Goal: Task Accomplishment & Management: Complete application form

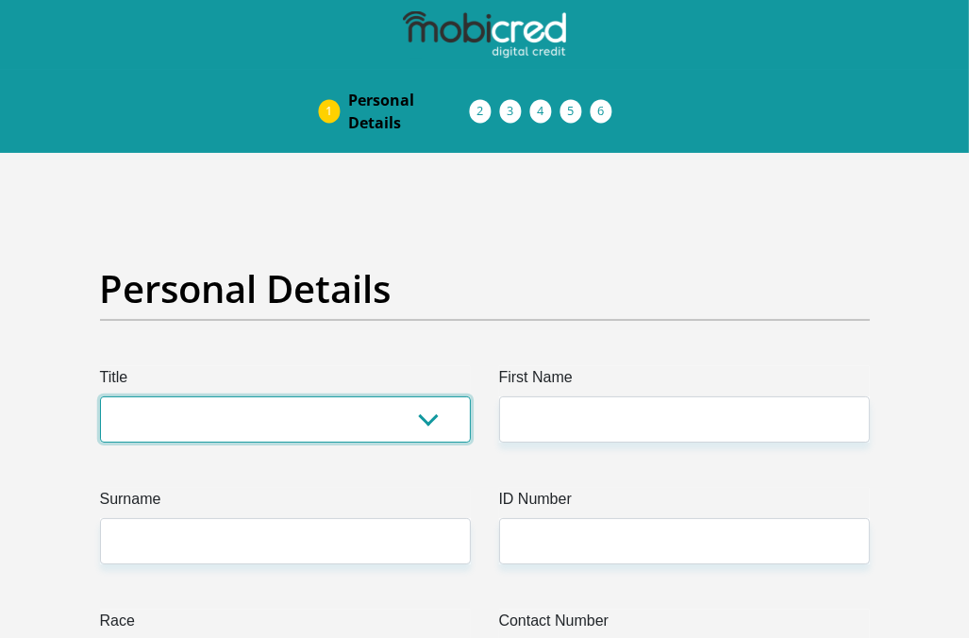
click at [428, 418] on select "Mr Ms Mrs Dr Other" at bounding box center [285, 419] width 371 height 46
select select "Mrs"
click at [100, 396] on select "Mr Ms Mrs Dr Other" at bounding box center [285, 419] width 371 height 46
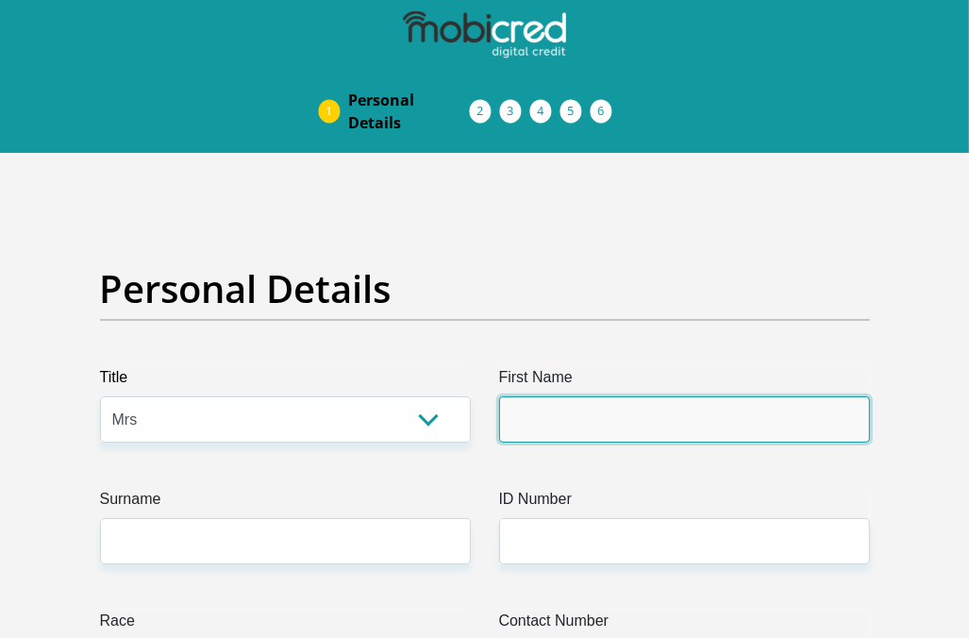
click at [551, 401] on input "First Name" at bounding box center [684, 419] width 371 height 46
type input "Marichen"
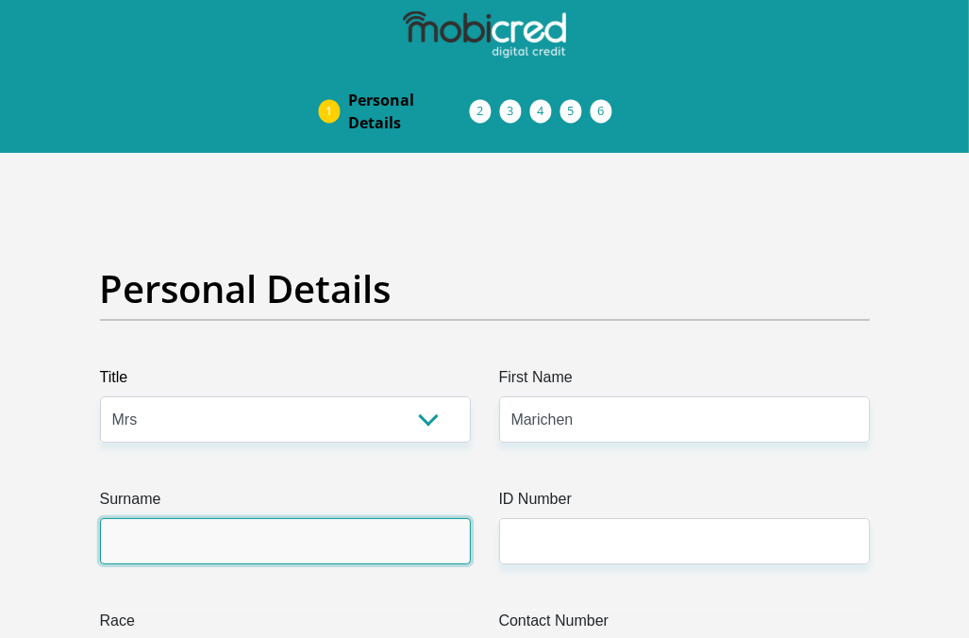
type input "Rhode"
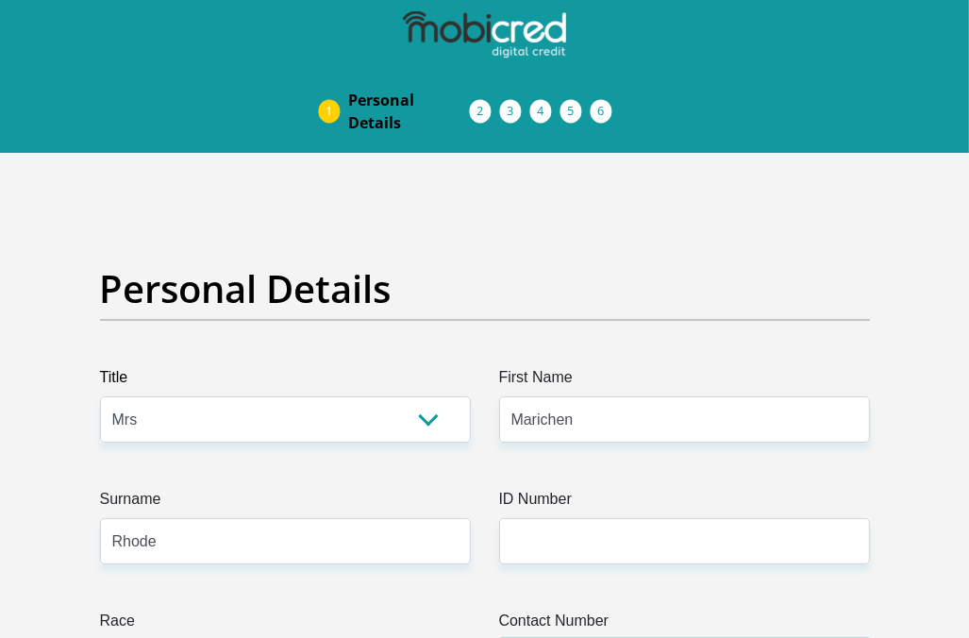
type input "0606251863"
select select "ZAF"
type input "17 Maksi Street"
type input "Postmasburg"
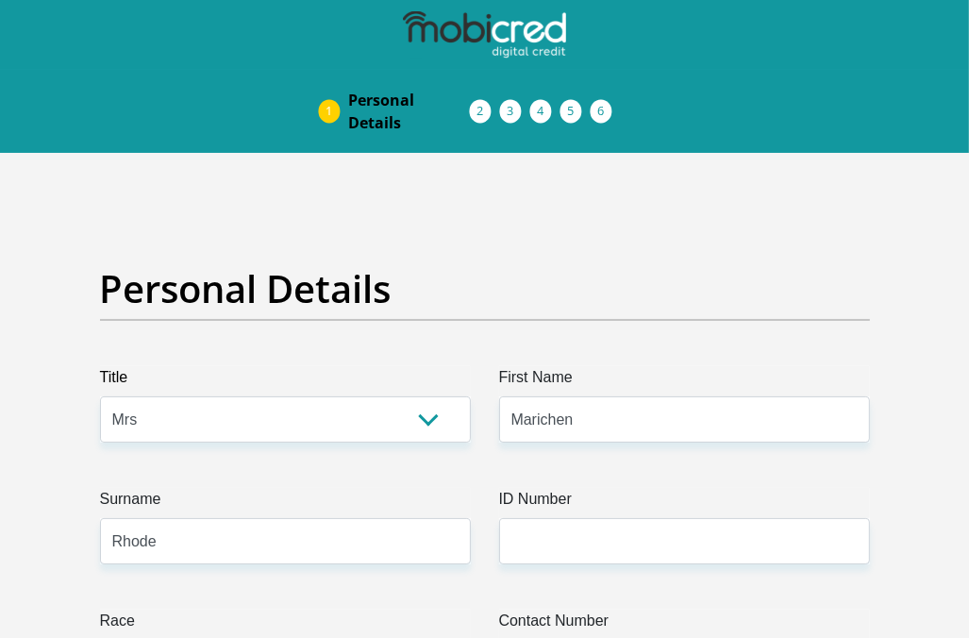
type input "Postmasburg"
type input "8420"
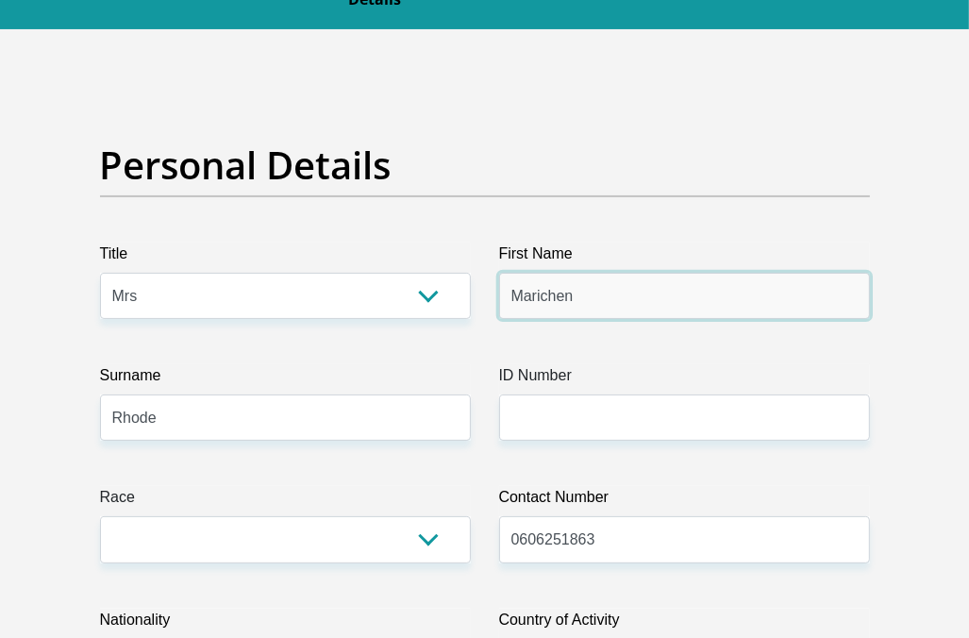
scroll to position [188, 0]
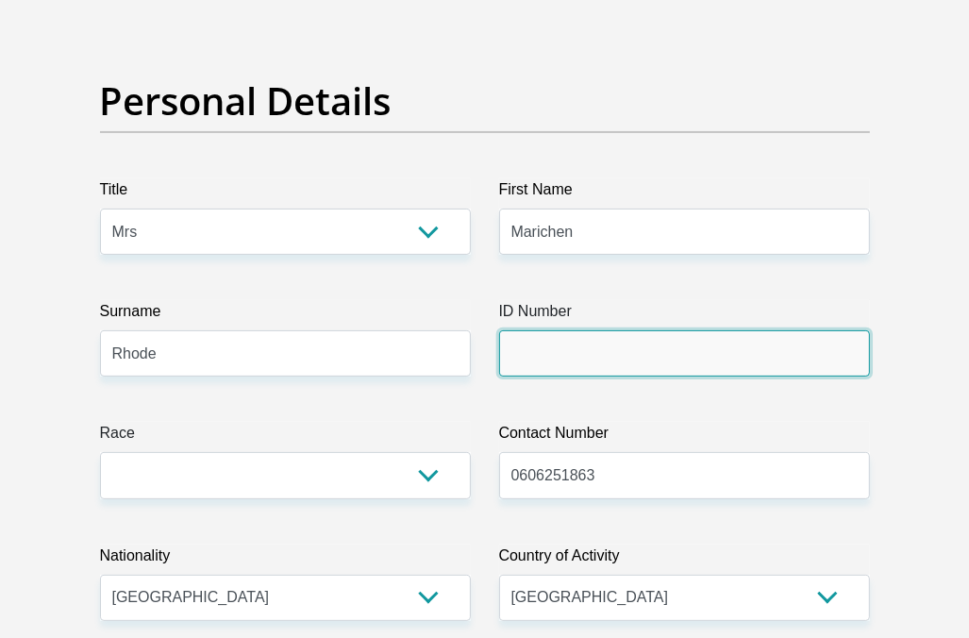
click at [546, 358] on input "ID Number" at bounding box center [684, 353] width 371 height 46
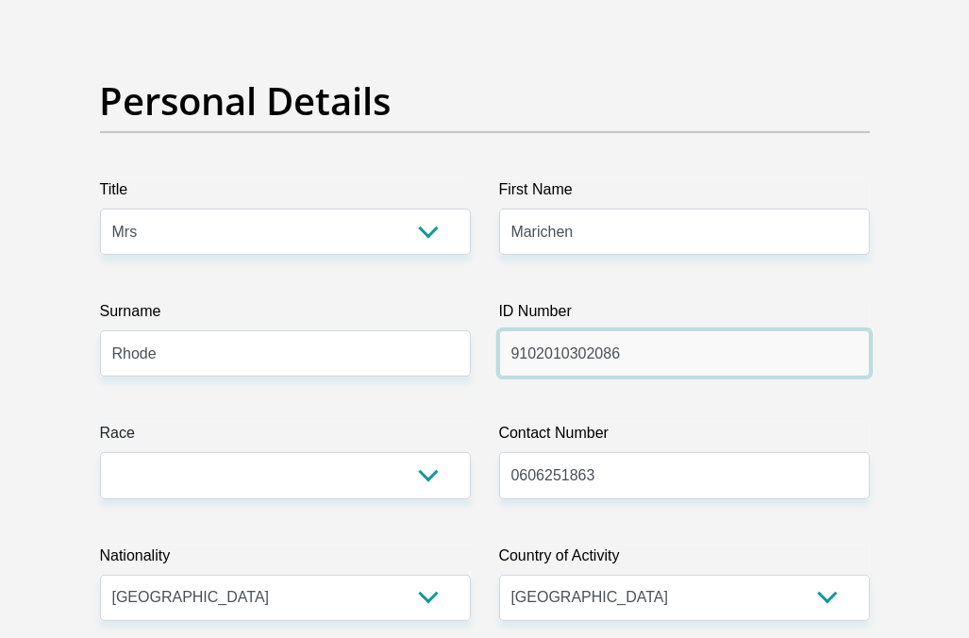
type input "9102010302086"
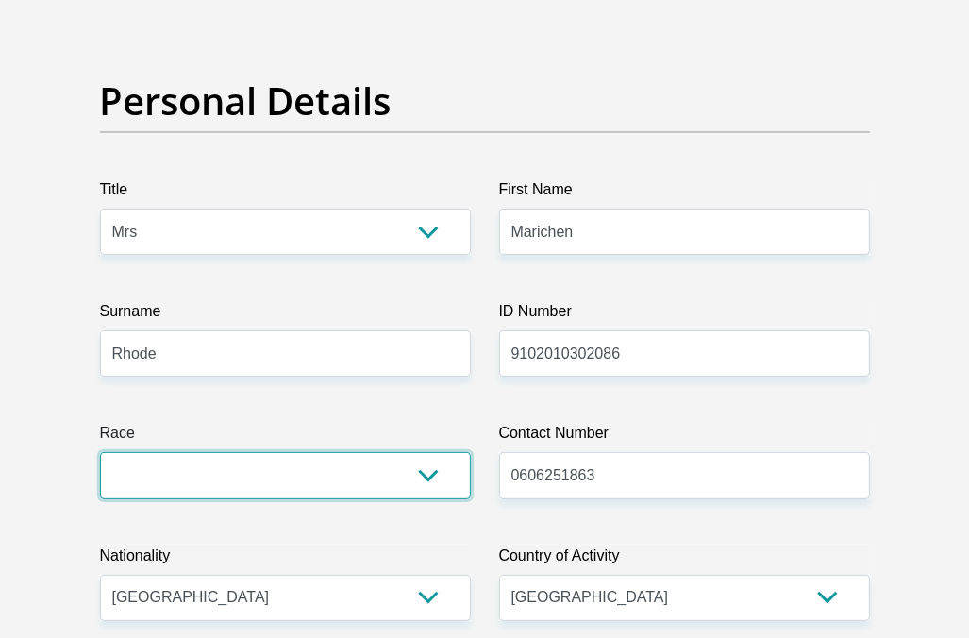
click at [425, 470] on select "Black Coloured Indian White Other" at bounding box center [285, 475] width 371 height 46
select select "2"
click at [100, 452] on select "Black Coloured Indian White Other" at bounding box center [285, 475] width 371 height 46
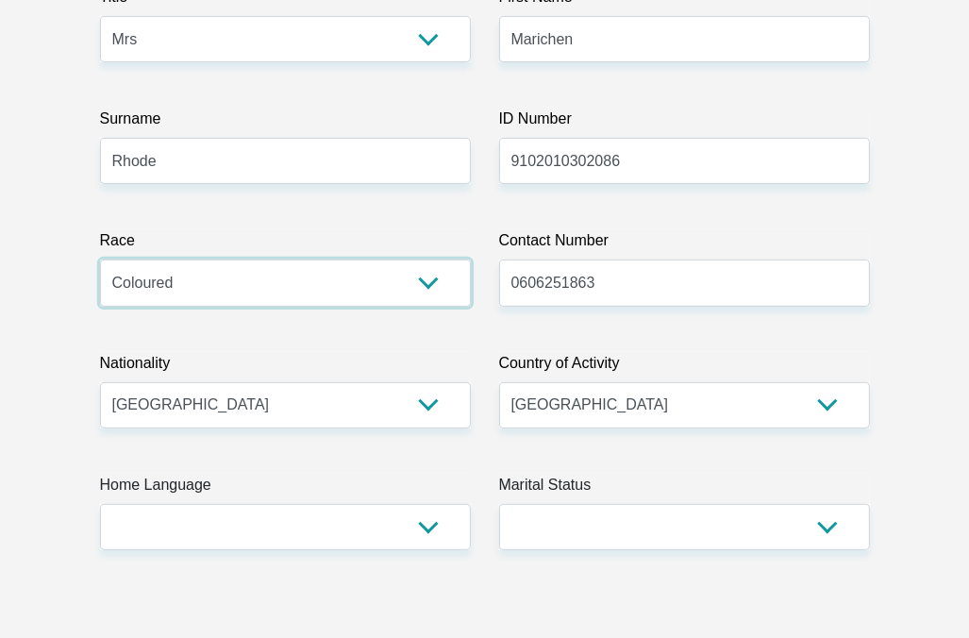
scroll to position [438, 0]
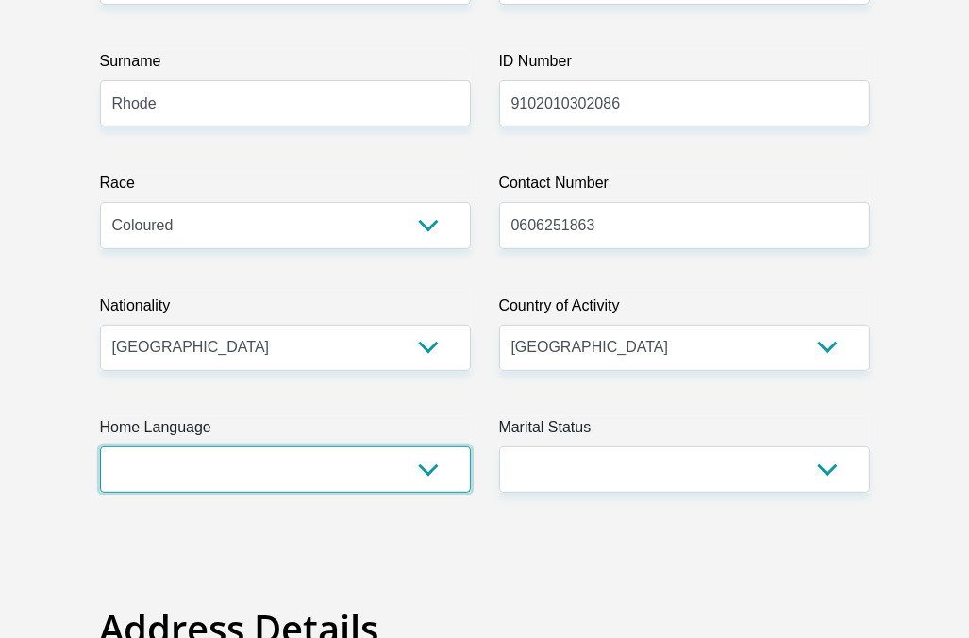
click at [406, 468] on select "Afrikaans English Sepedi South Ndebele Southern Sotho Swati Tsonga Tswana Venda…" at bounding box center [285, 469] width 371 height 46
select select "afr"
click at [100, 446] on select "Afrikaans English Sepedi South Ndebele Southern Sotho Swati Tsonga Tswana Venda…" at bounding box center [285, 469] width 371 height 46
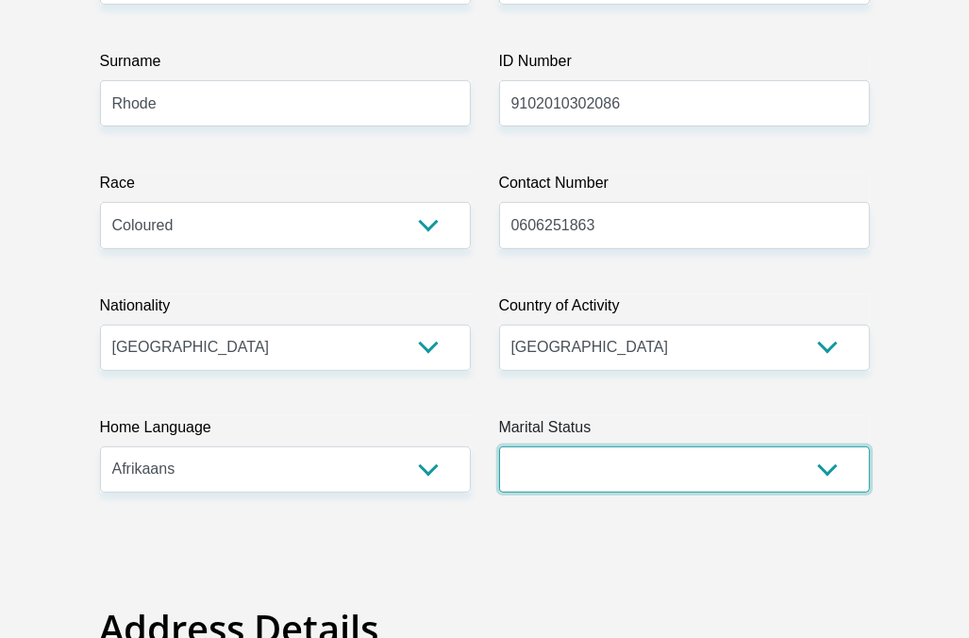
click at [811, 475] on select "Married ANC Single Divorced Widowed Married COP or Customary Law" at bounding box center [684, 469] width 371 height 46
click at [499, 446] on select "Married ANC Single Divorced Widowed Married COP or Customary Law" at bounding box center [684, 469] width 371 height 46
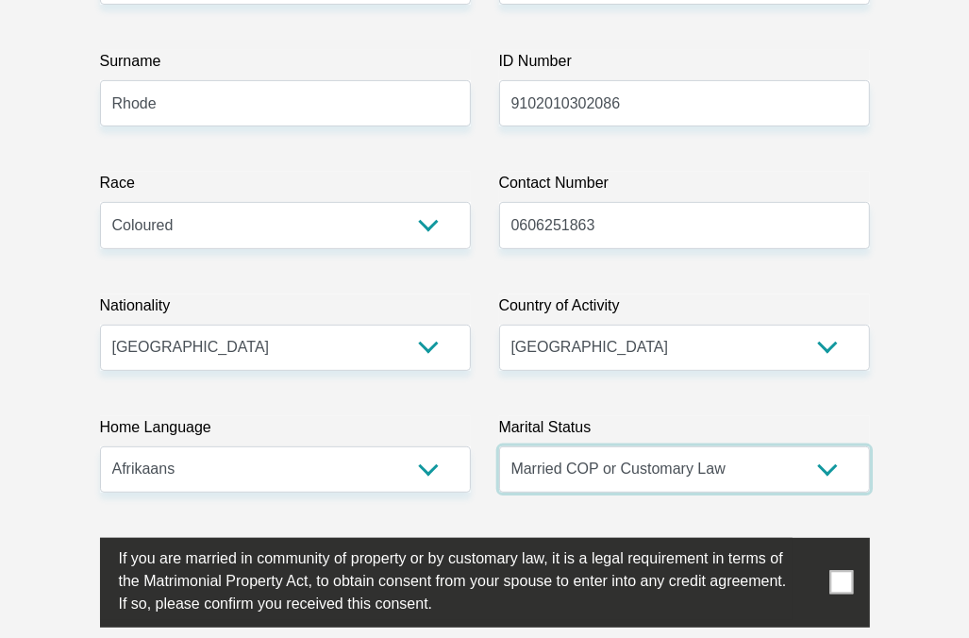
click at [812, 470] on select "Married ANC Single Divorced Widowed Married COP or Customary Law" at bounding box center [684, 469] width 371 height 46
select select "3"
click at [499, 446] on select "Married ANC Single Divorced Widowed Married COP or Customary Law" at bounding box center [684, 469] width 371 height 46
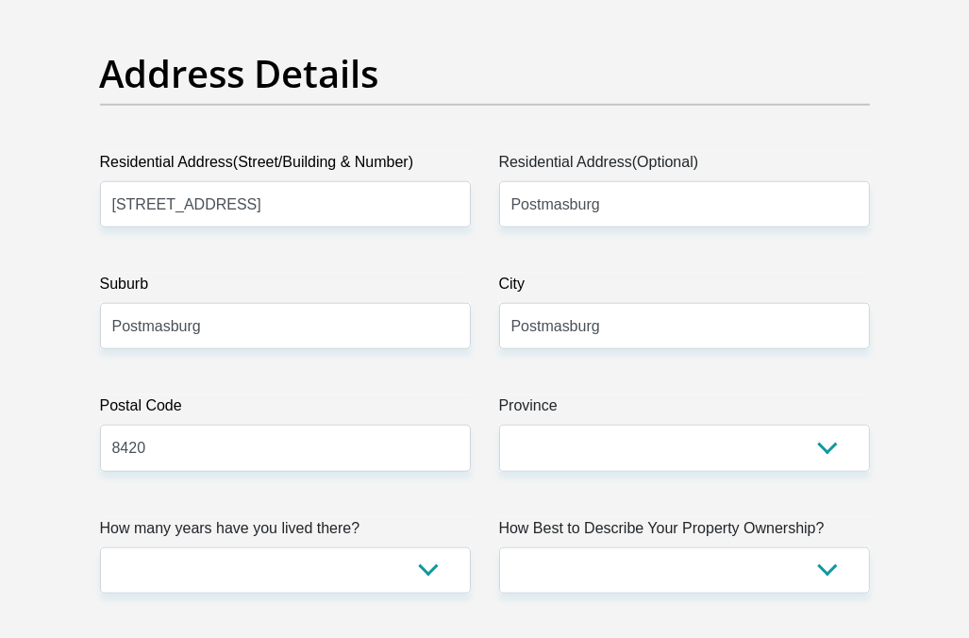
scroll to position [992, 0]
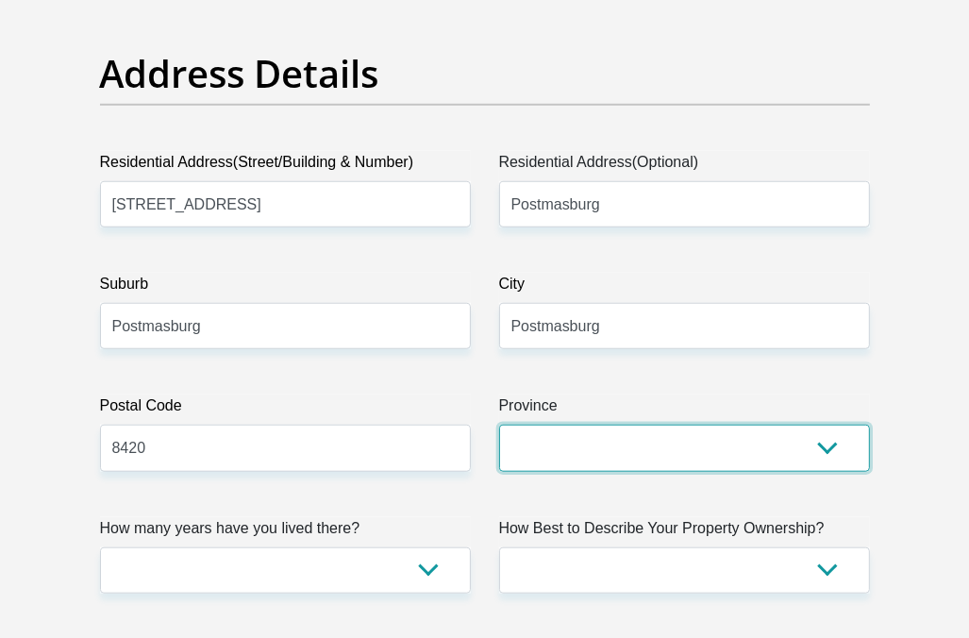
click at [770, 458] on select "Eastern Cape Free State Gauteng KwaZulu-Natal Limpopo Mpumalanga Northern Cape …" at bounding box center [684, 448] width 371 height 46
select select "Northern Cape"
click at [499, 425] on select "Eastern Cape Free State Gauteng KwaZulu-Natal Limpopo Mpumalanga Northern Cape …" at bounding box center [684, 448] width 371 height 46
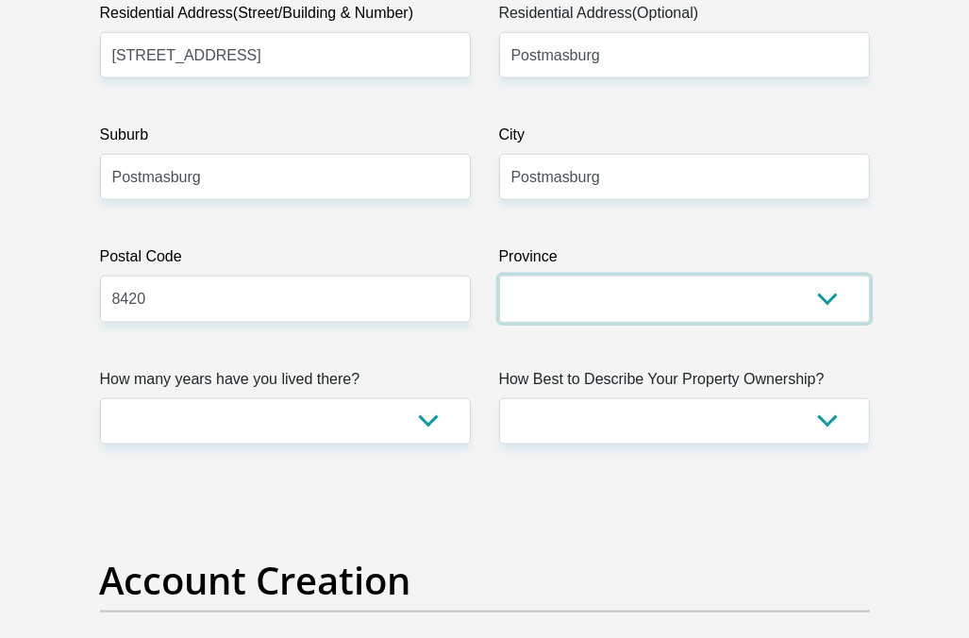
scroll to position [1142, 0]
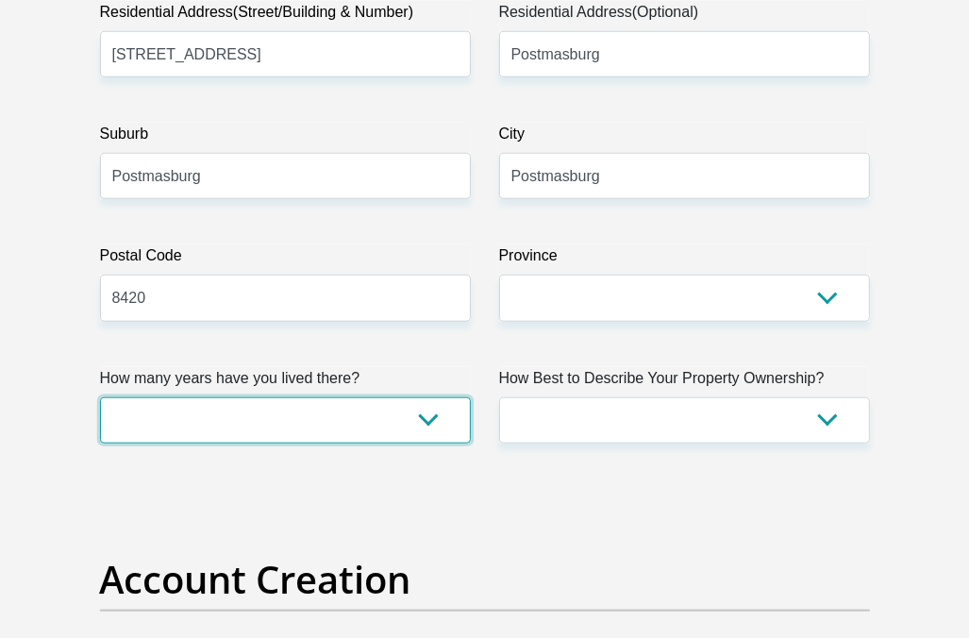
click at [327, 415] on select "less than 1 year 1-3 years 3-5 years 5+ years" at bounding box center [285, 420] width 371 height 46
select select "5"
click at [100, 397] on select "less than 1 year 1-3 years 3-5 years 5+ years" at bounding box center [285, 420] width 371 height 46
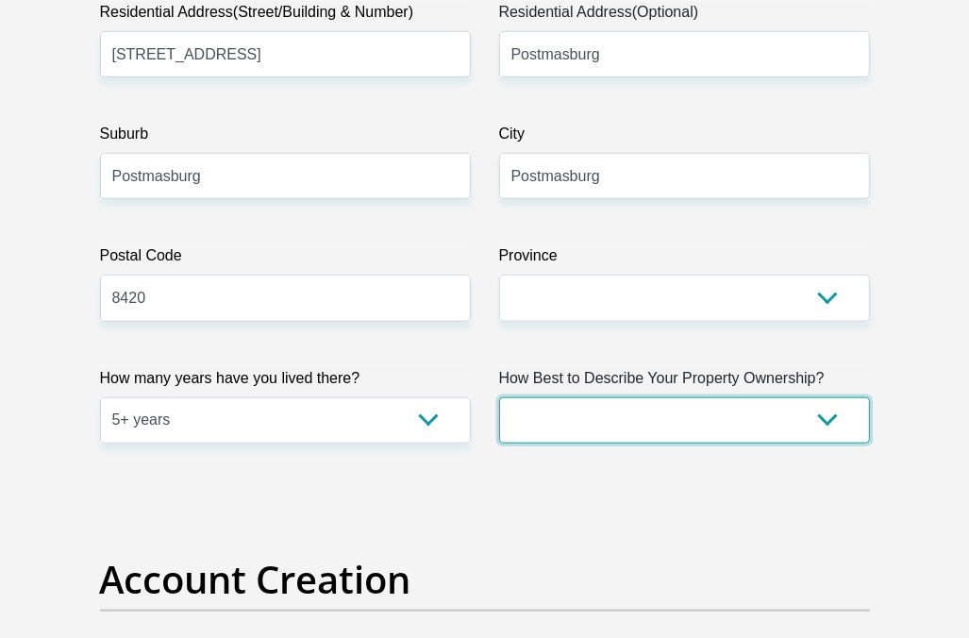
click at [668, 410] on select "Owned Rented Family Owned Company Dwelling" at bounding box center [684, 420] width 371 height 46
select select "parents"
click at [499, 397] on select "Owned Rented Family Owned Company Dwelling" at bounding box center [684, 420] width 371 height 46
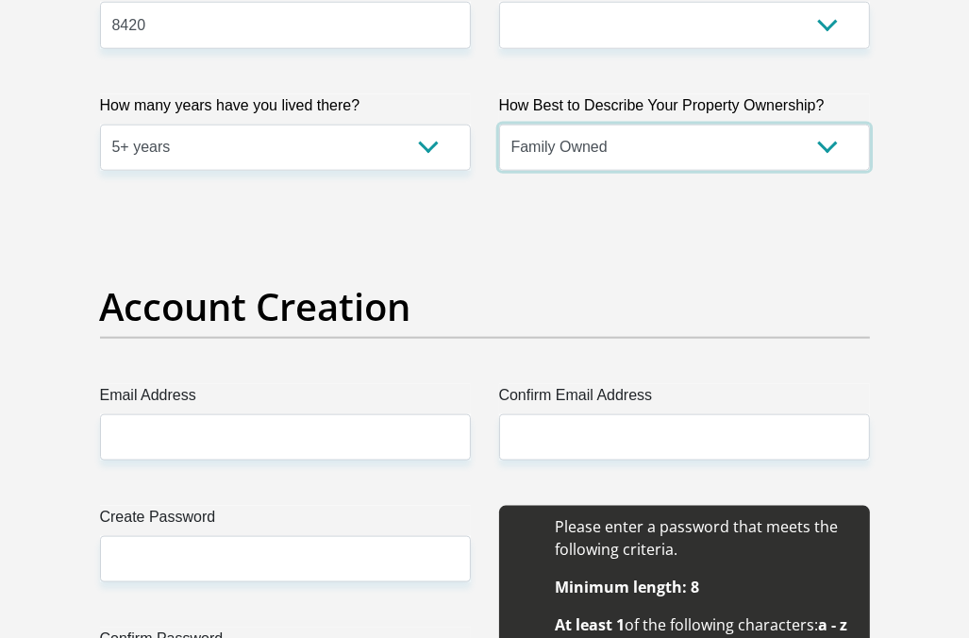
scroll to position [1455, 0]
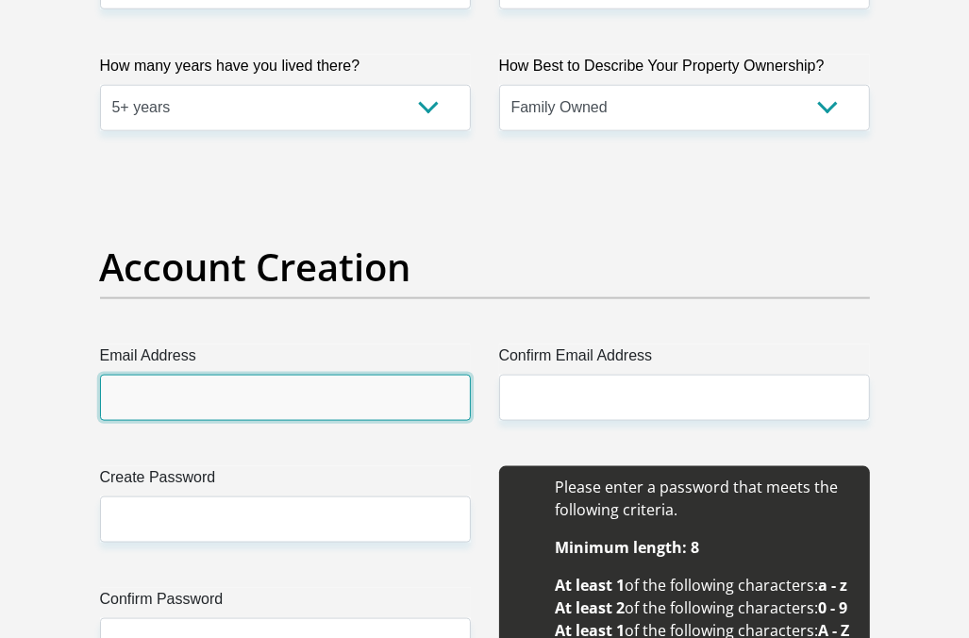
click at [355, 392] on input "Email Address" at bounding box center [285, 398] width 371 height 46
type input "marichenvw@gmail.com"
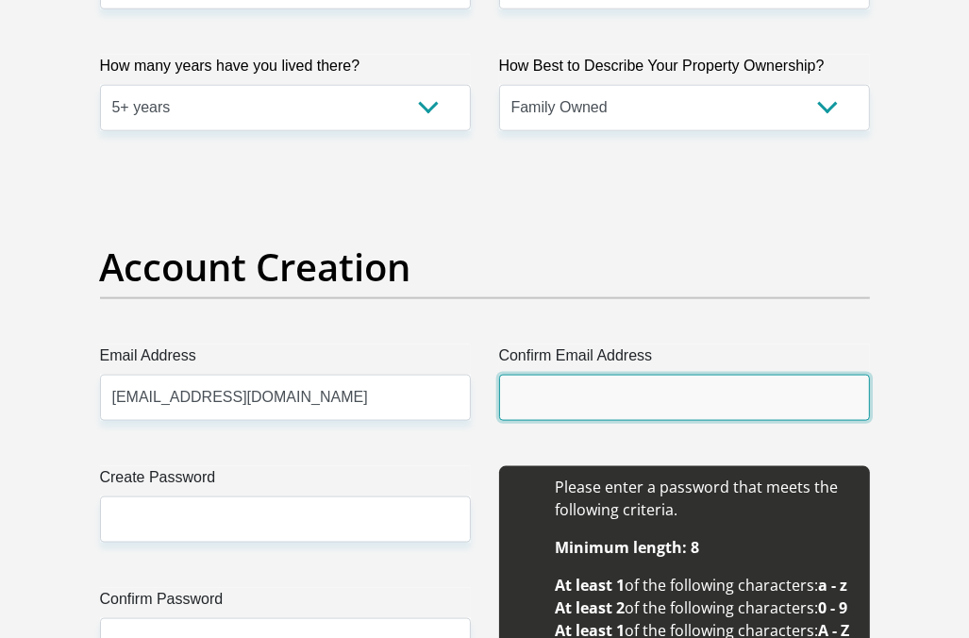
type input "marichenvw@gmail.com"
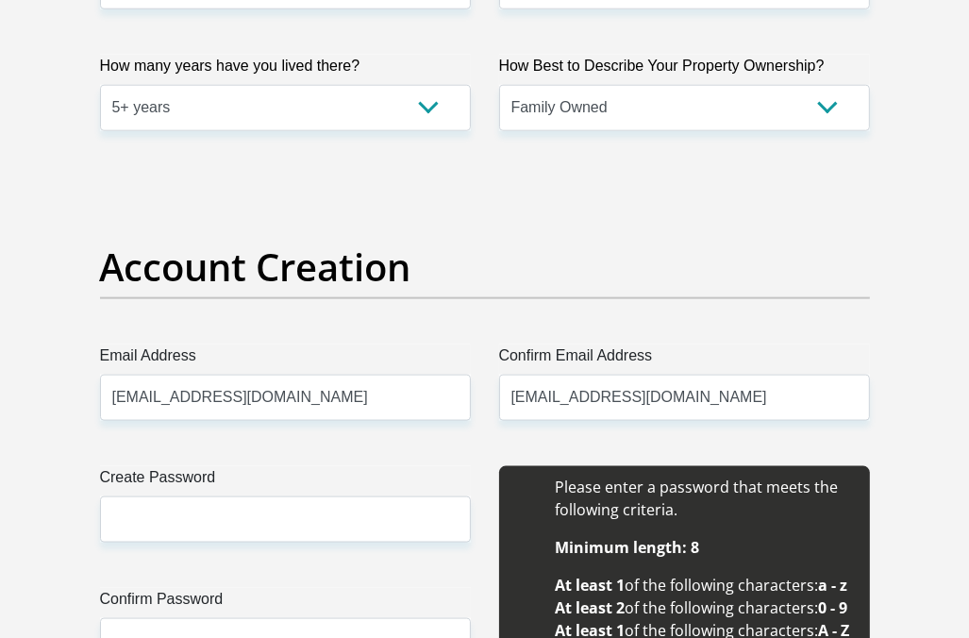
type input "Marichen"
type input "Rhode"
type input "0606251863"
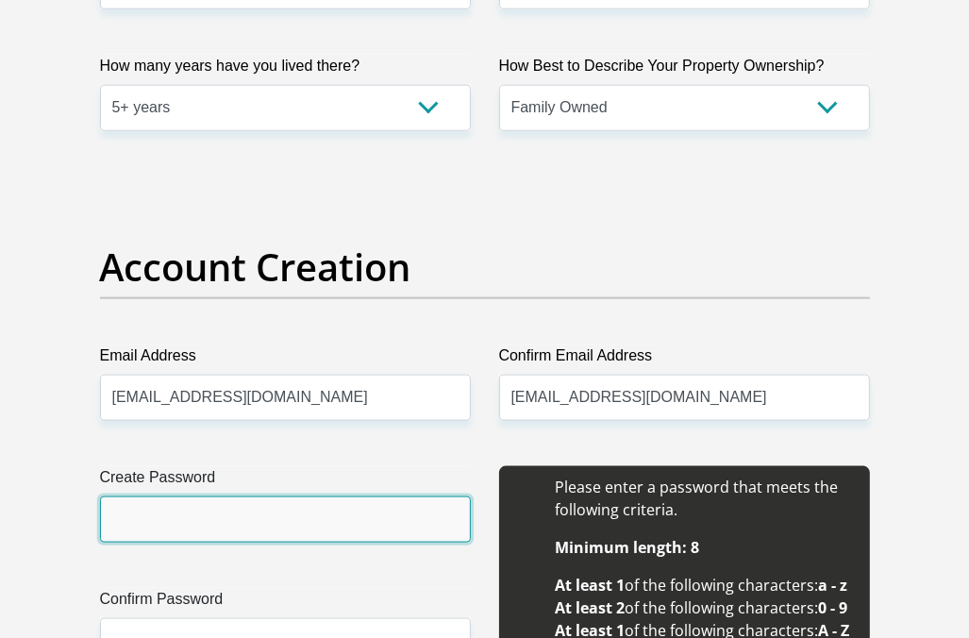
click at [289, 519] on input "Create Password" at bounding box center [285, 519] width 371 height 46
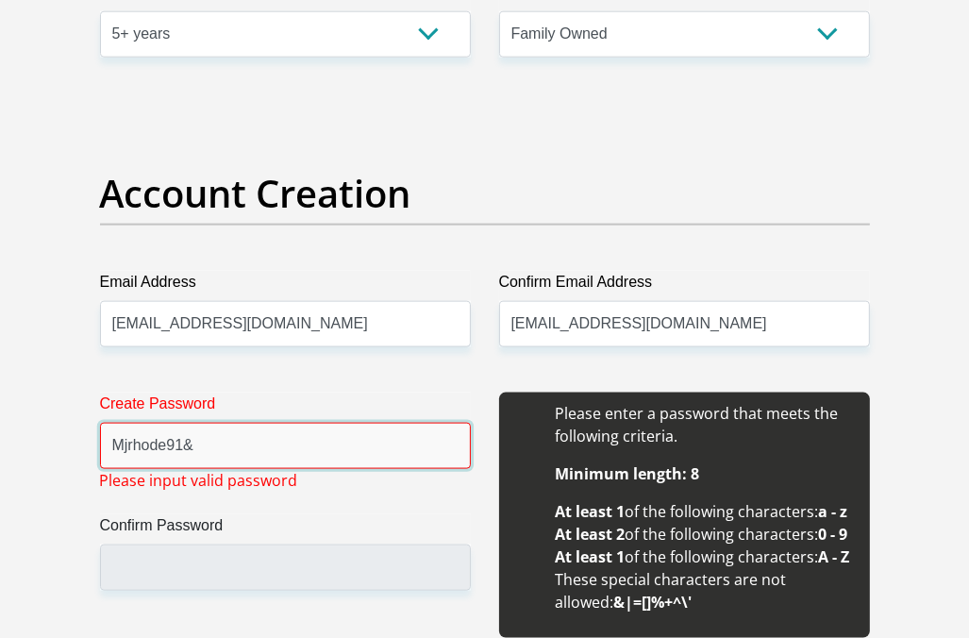
scroll to position [1540, 0]
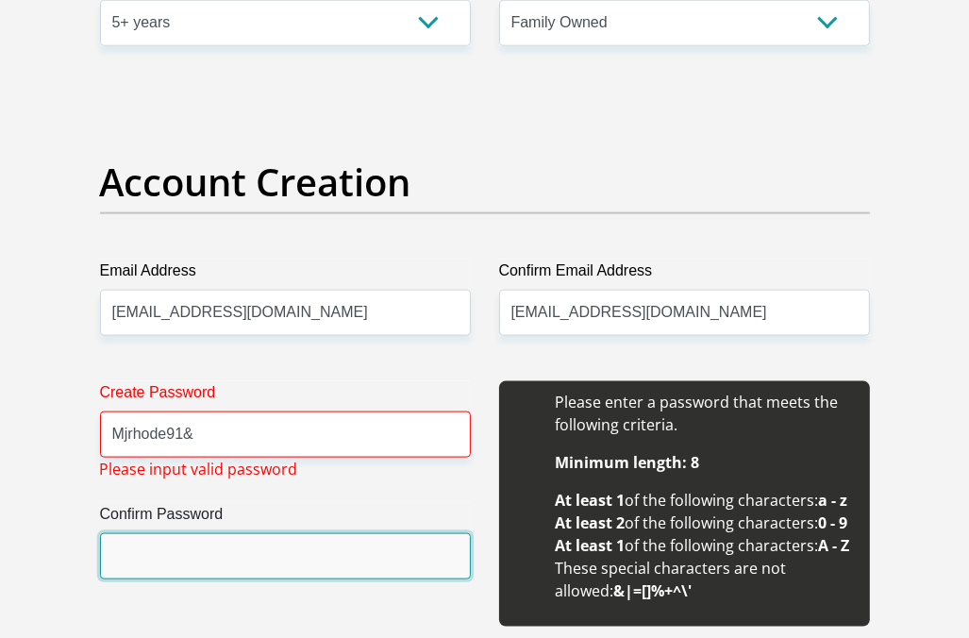
click at [221, 553] on input "Confirm Password" at bounding box center [285, 556] width 371 height 46
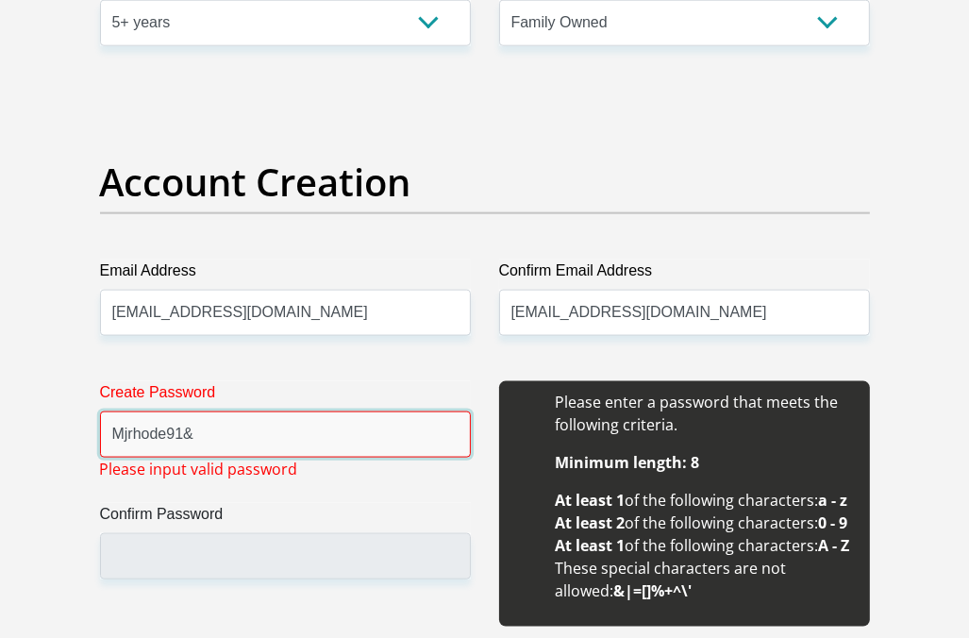
click at [227, 430] on input "Mjrhode91&" at bounding box center [285, 434] width 371 height 46
type input "Marichenrhode1991"
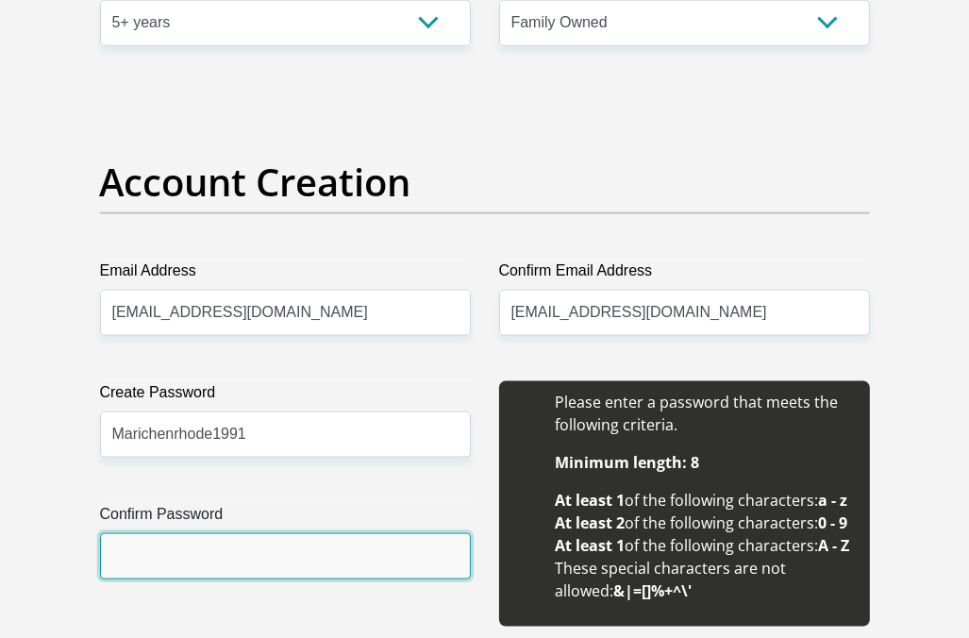
click at [194, 533] on input "Confirm Password" at bounding box center [285, 556] width 371 height 46
type input "Marichenrhode1991"
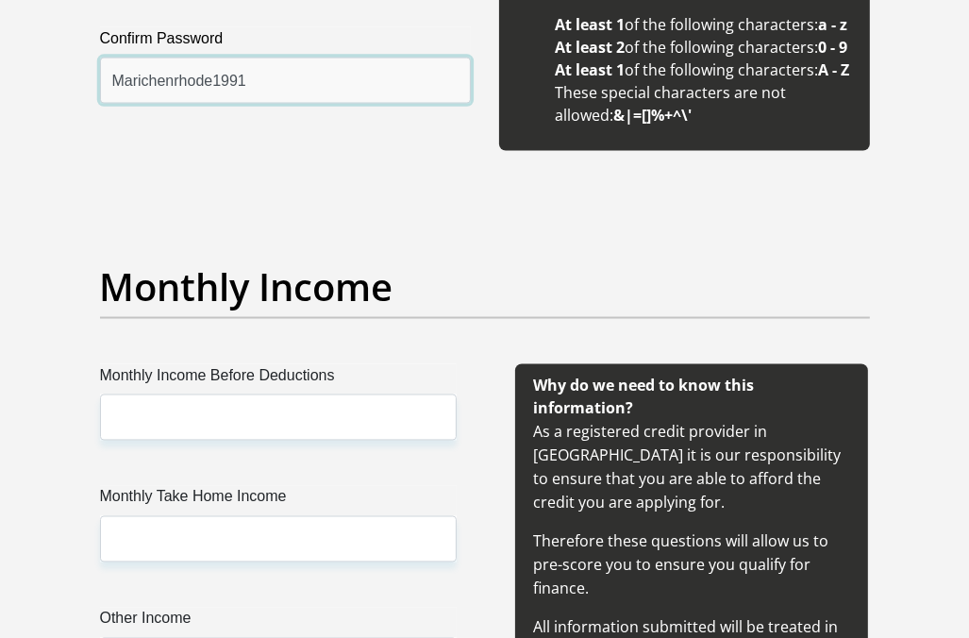
scroll to position [2063, 0]
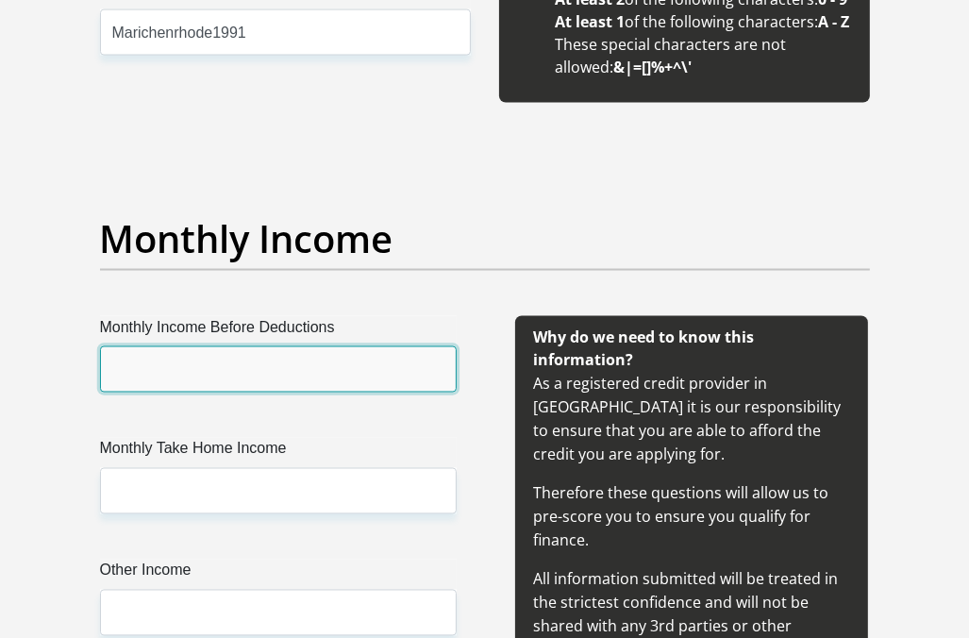
click at [267, 392] on input "Monthly Income Before Deductions" at bounding box center [278, 369] width 357 height 46
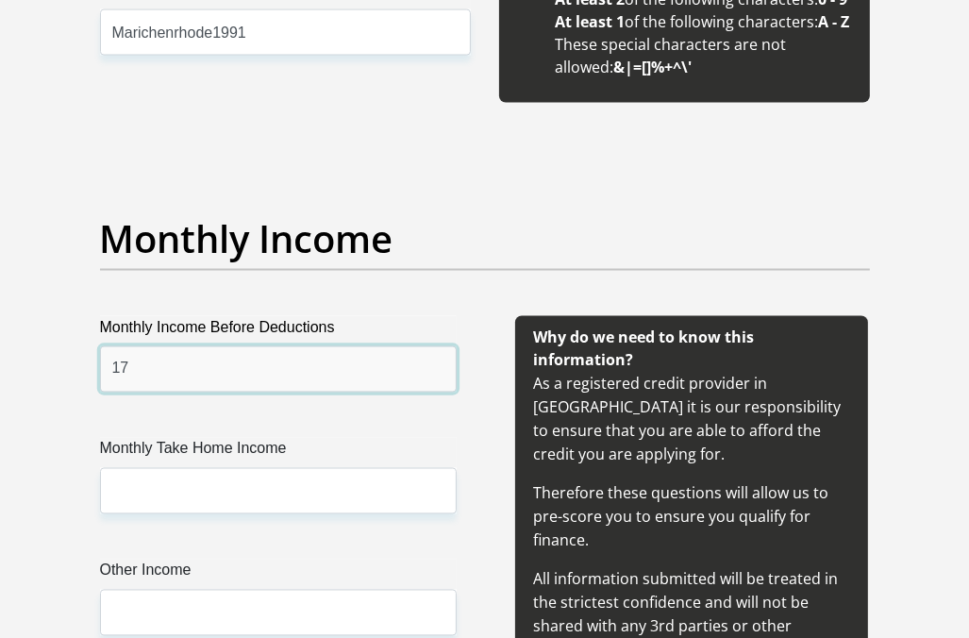
type input "17864.38"
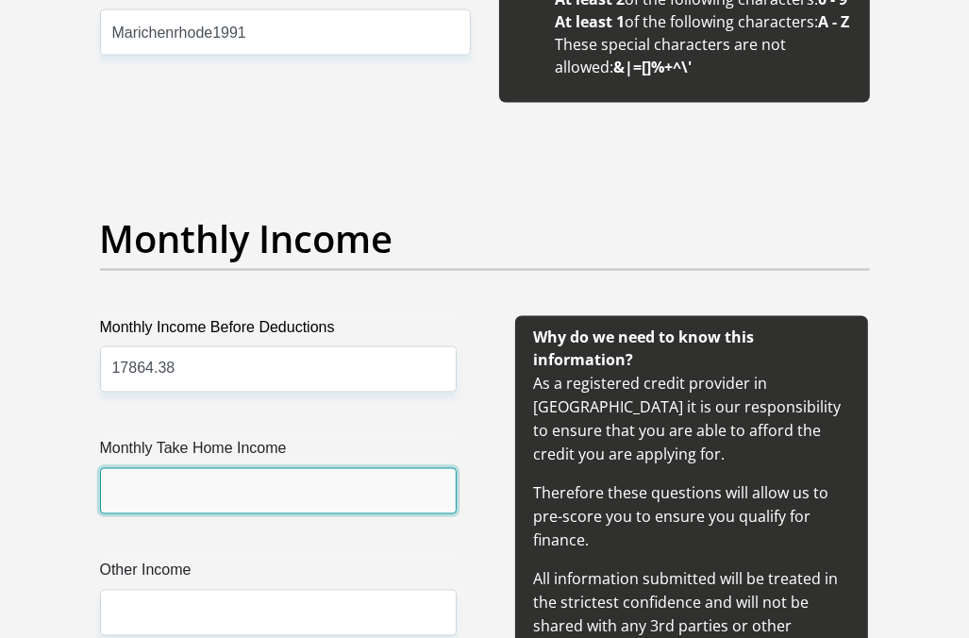
click at [208, 514] on input "Monthly Take Home Income" at bounding box center [278, 491] width 357 height 46
type input "14771.04"
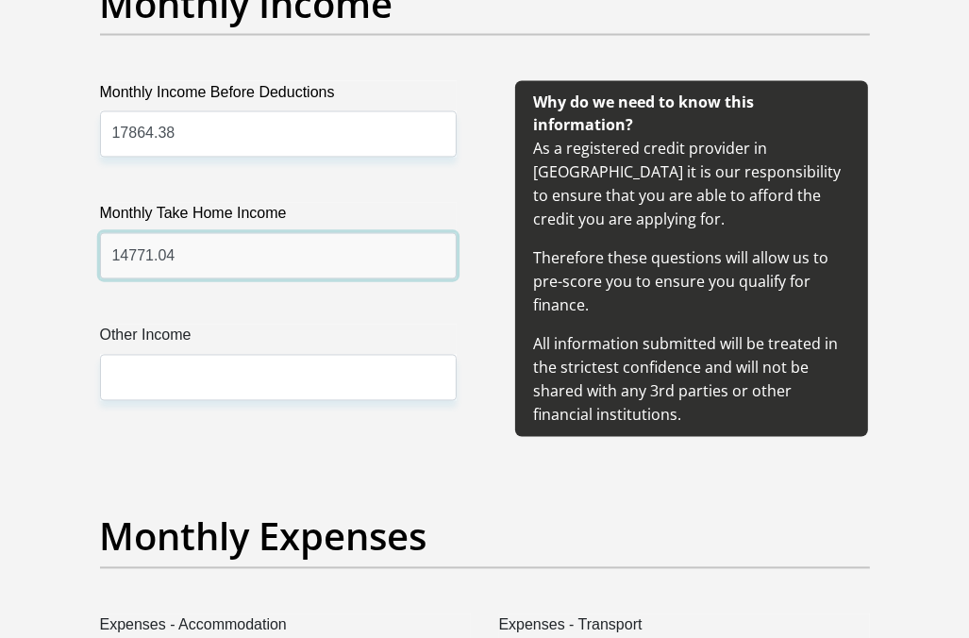
scroll to position [2305, 0]
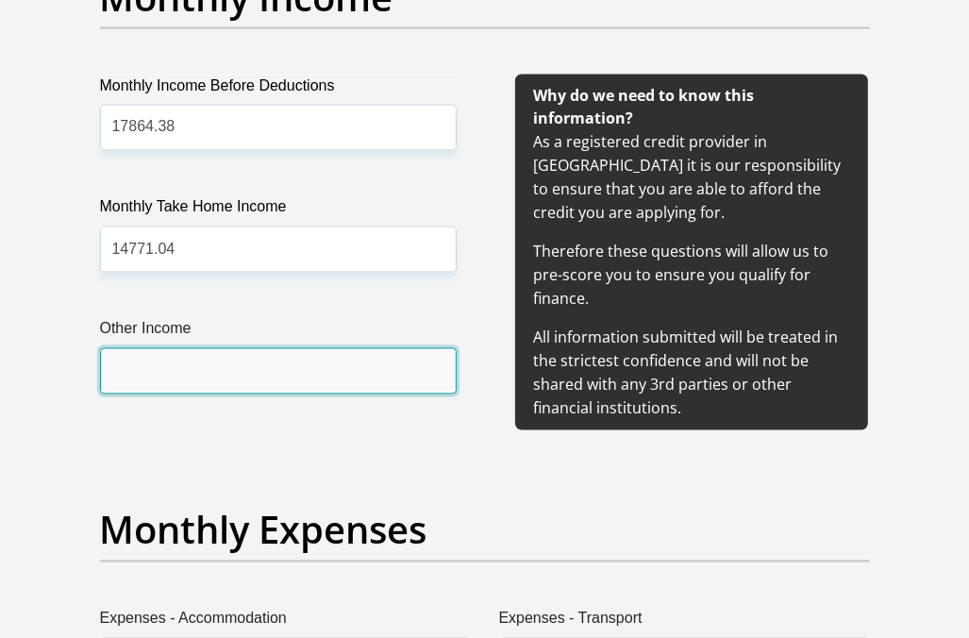
click at [187, 394] on input "Other Income" at bounding box center [278, 371] width 357 height 46
type input "0"
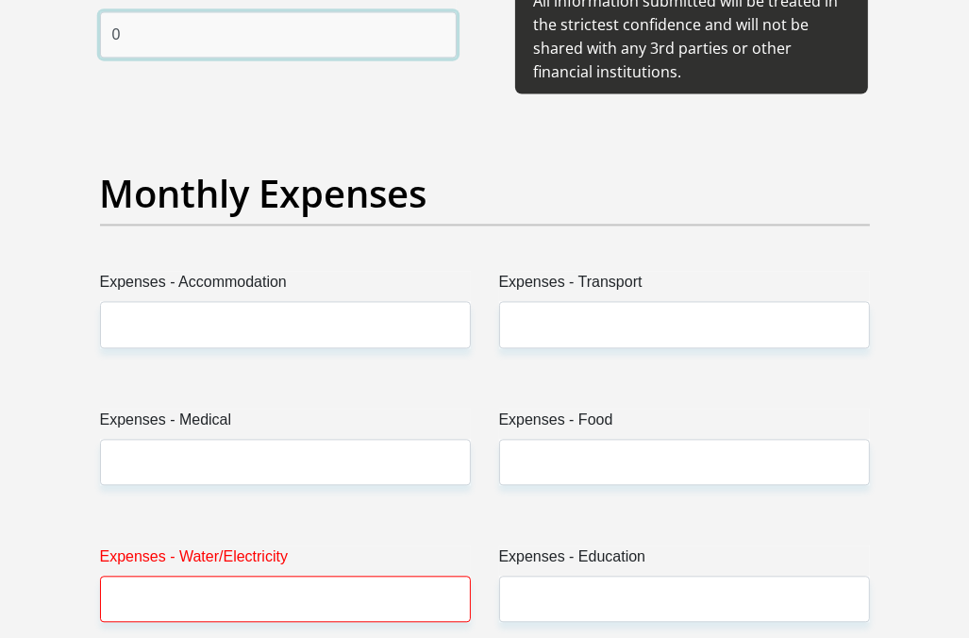
scroll to position [2648, 0]
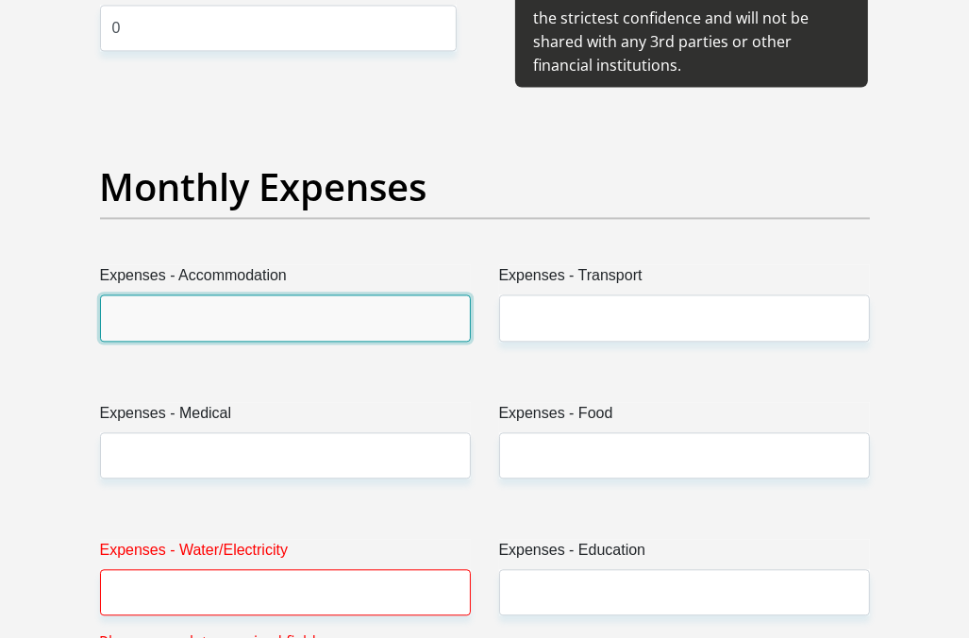
click at [238, 341] on input "Expenses - Accommodation" at bounding box center [285, 317] width 371 height 46
type input "0"
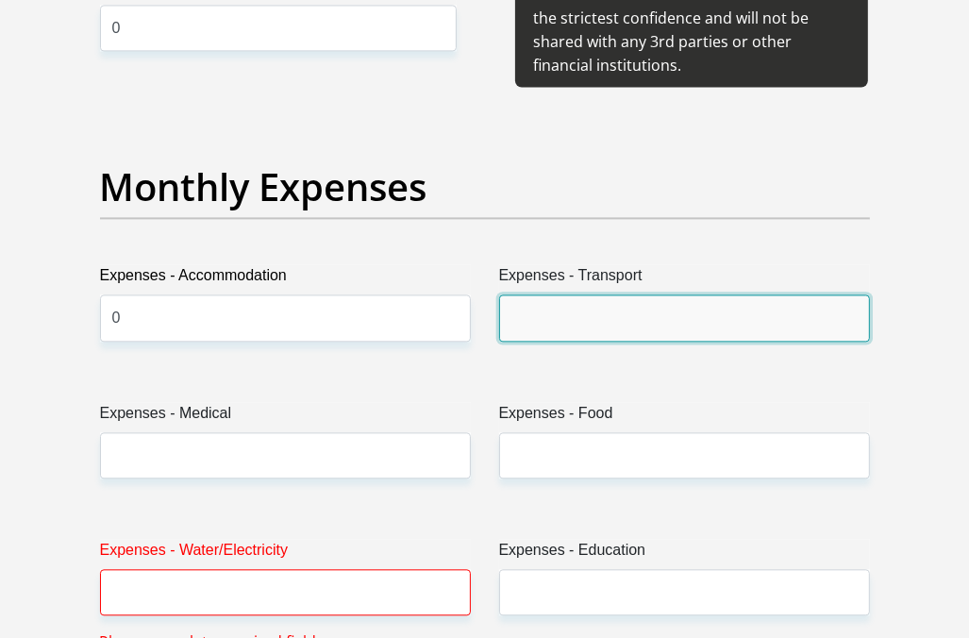
click at [545, 341] on input "Expenses - Transport" at bounding box center [684, 317] width 371 height 46
type input "350"
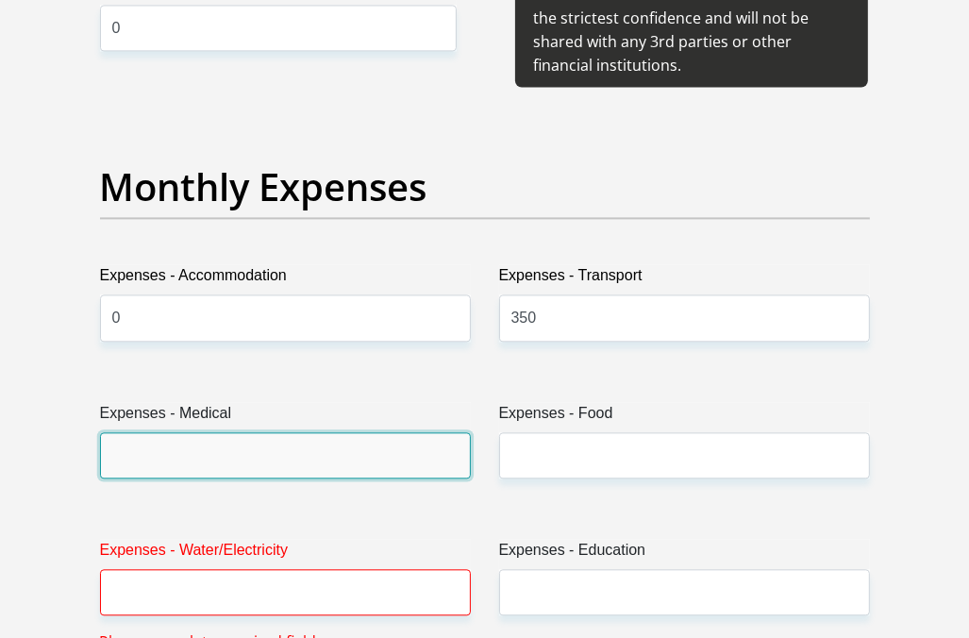
click at [343, 478] on input "Expenses - Medical" at bounding box center [285, 455] width 371 height 46
type input "1650.00"
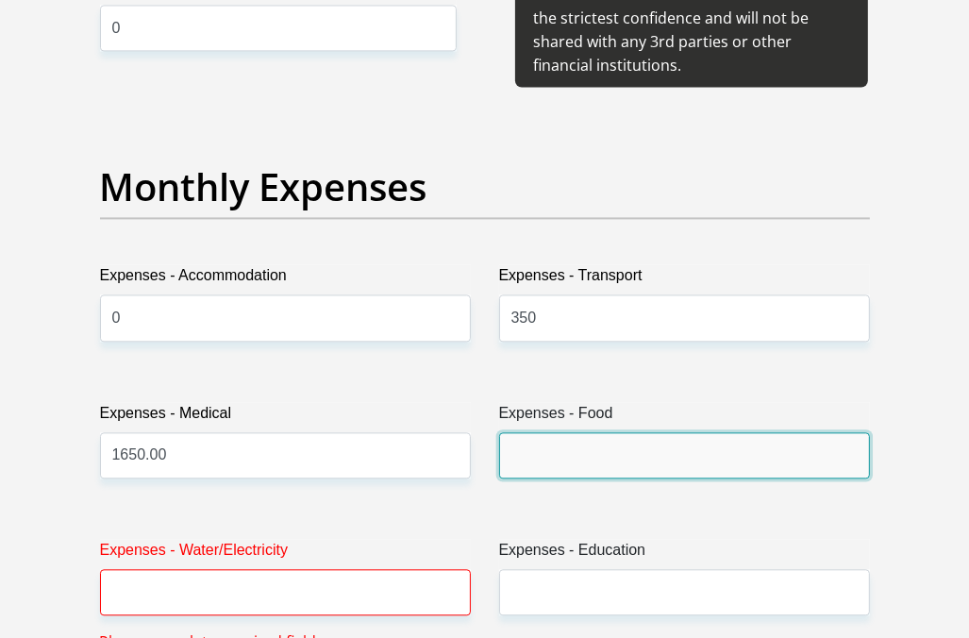
click at [548, 478] on input "Expenses - Food" at bounding box center [684, 455] width 371 height 46
type input "1500"
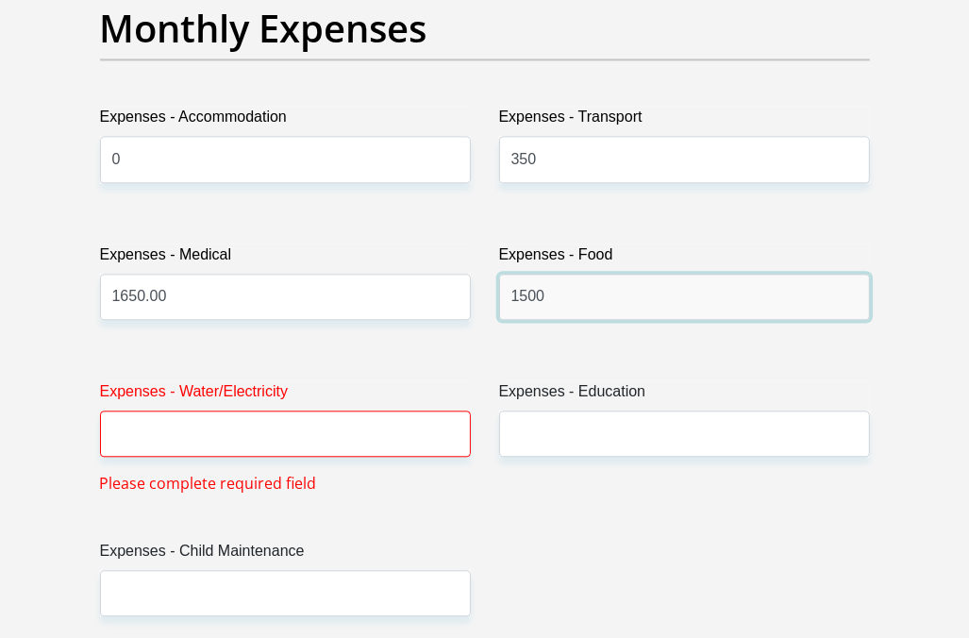
scroll to position [2878, 0]
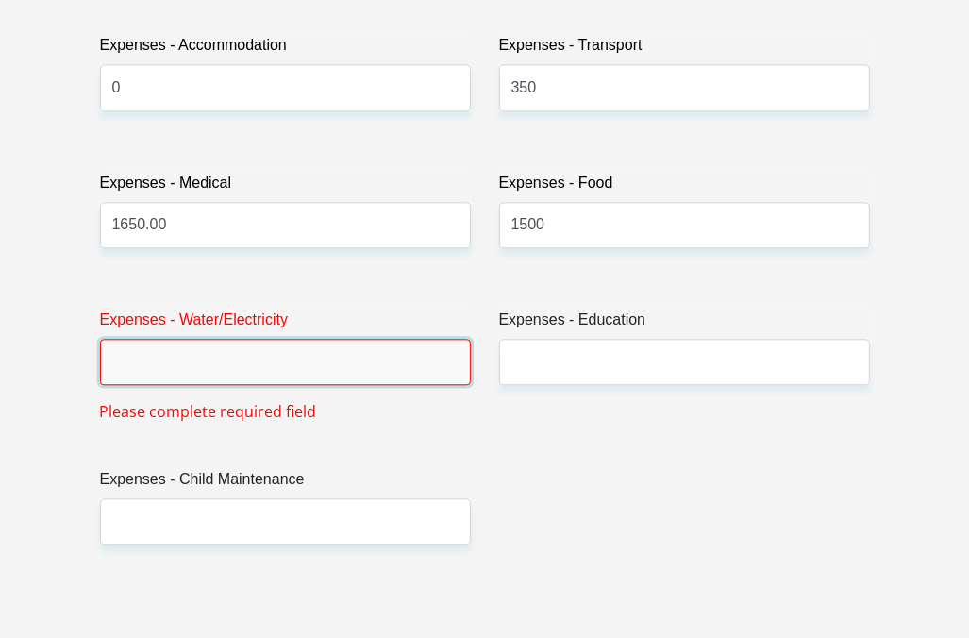
click at [365, 385] on input "Expenses - Water/Electricity" at bounding box center [285, 362] width 371 height 46
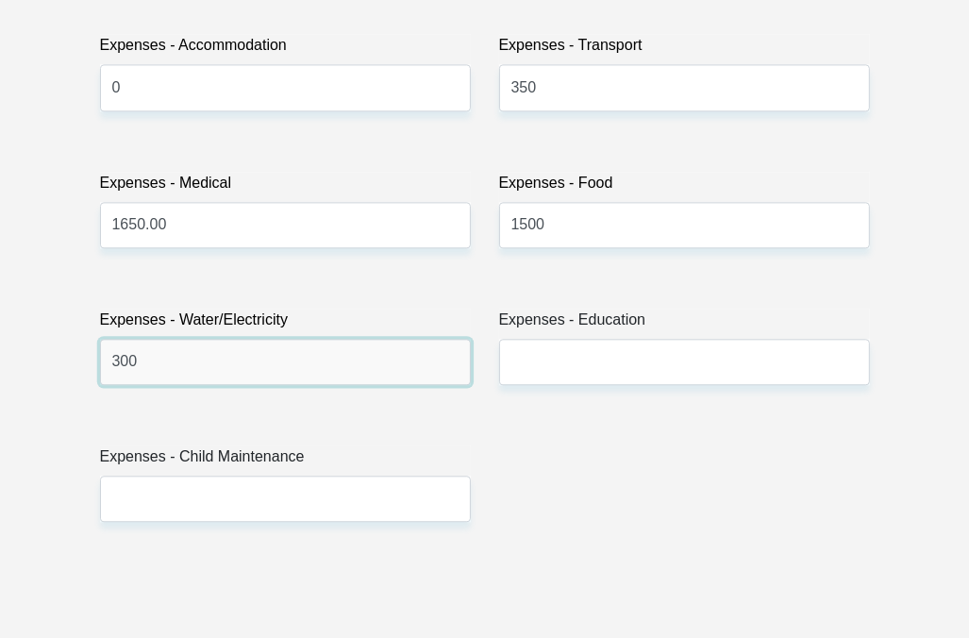
type input "300"
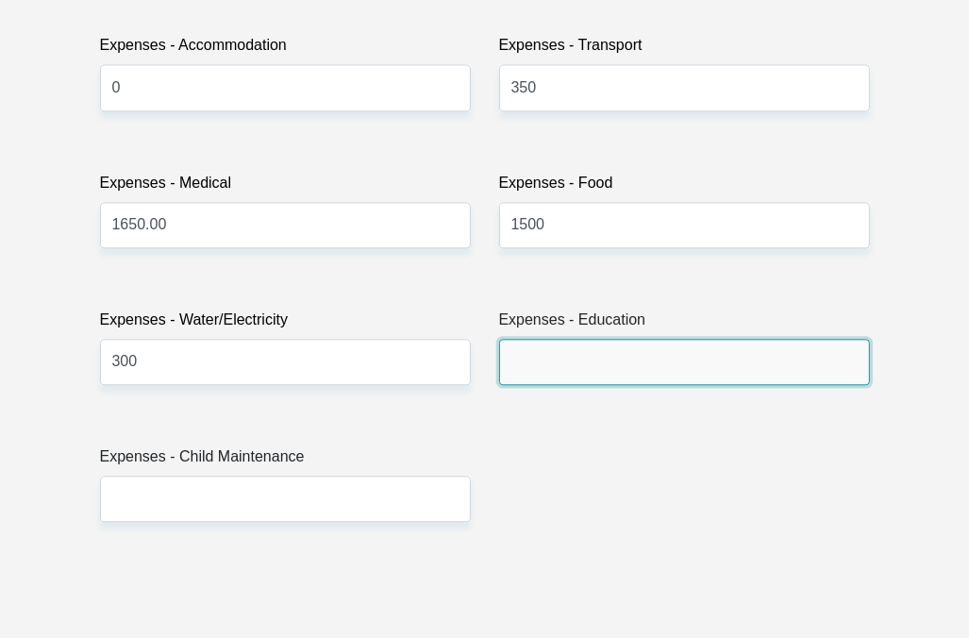
click at [559, 385] on input "Expenses - Education" at bounding box center [684, 362] width 371 height 46
type input "0"
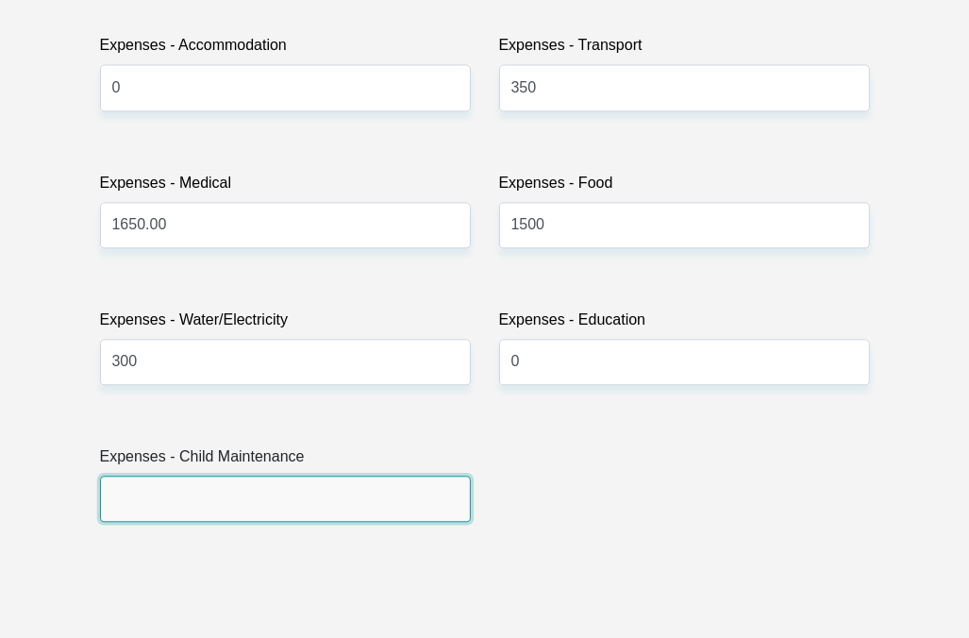
click at [294, 522] on input "Expenses - Child Maintenance" at bounding box center [285, 498] width 371 height 46
type input "0"
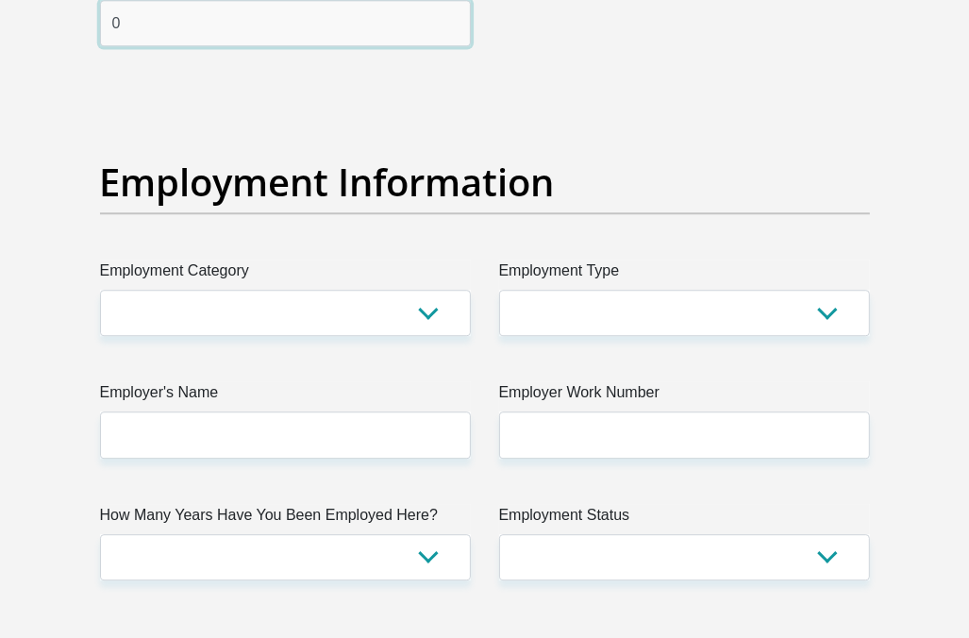
scroll to position [3356, 0]
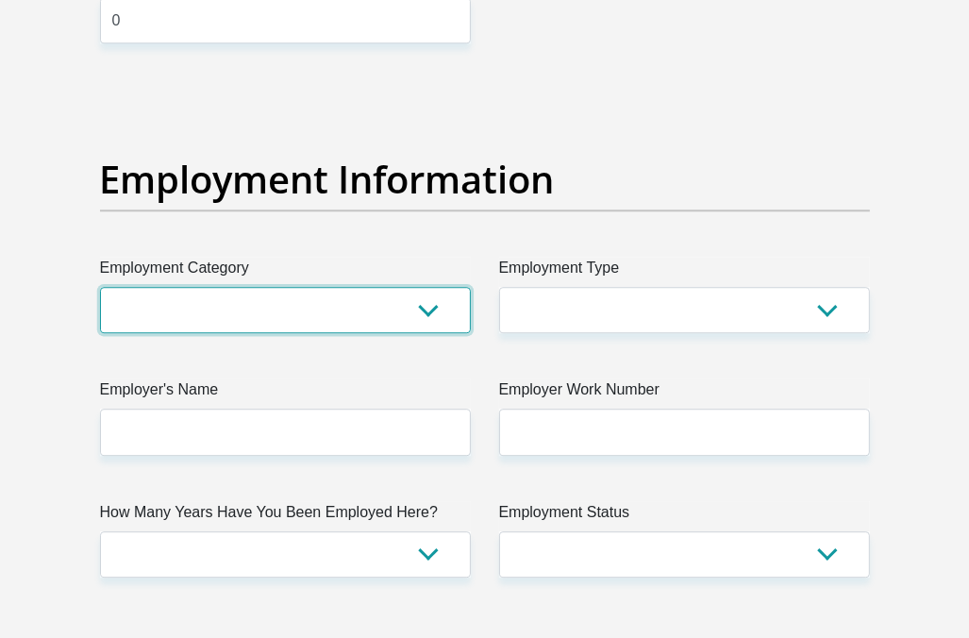
click at [402, 333] on select "AGRICULTURE ALCOHOL & TOBACCO CONSTRUCTION MATERIALS METALLURGY EQUIPMENT FOR R…" at bounding box center [285, 310] width 371 height 46
select select "21"
click at [100, 333] on select "AGRICULTURE ALCOHOL & TOBACCO CONSTRUCTION MATERIALS METALLURGY EQUIPMENT FOR R…" at bounding box center [285, 310] width 371 height 46
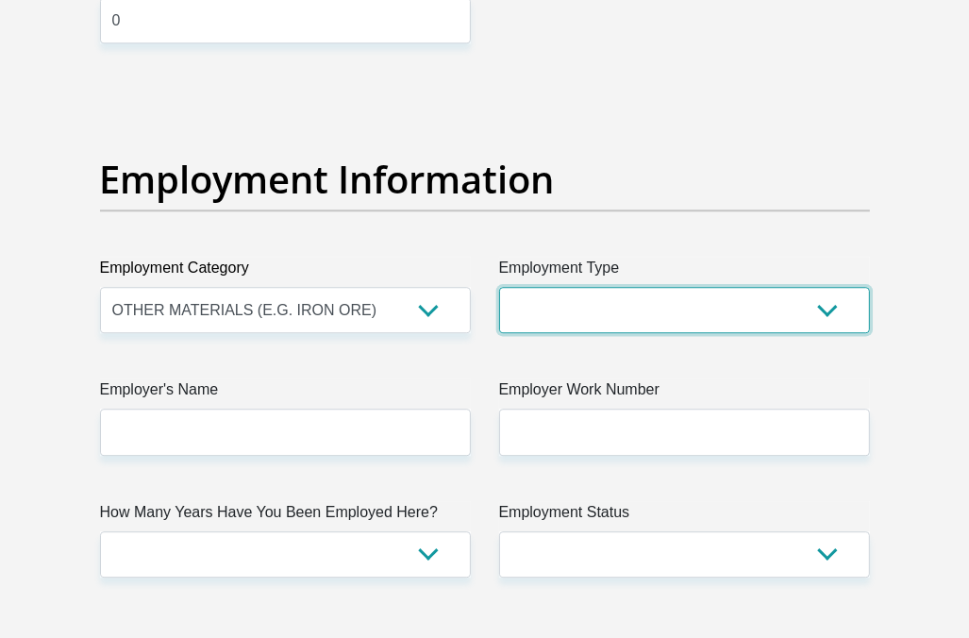
click at [707, 333] on select "College/Lecturer Craft Seller Creative Driver Executive Farmer Forces - Non Com…" at bounding box center [684, 310] width 371 height 46
select select "Office Staff/Clerk"
click at [499, 333] on select "College/Lecturer Craft Seller Creative Driver Executive Farmer Forces - Non Com…" at bounding box center [684, 310] width 371 height 46
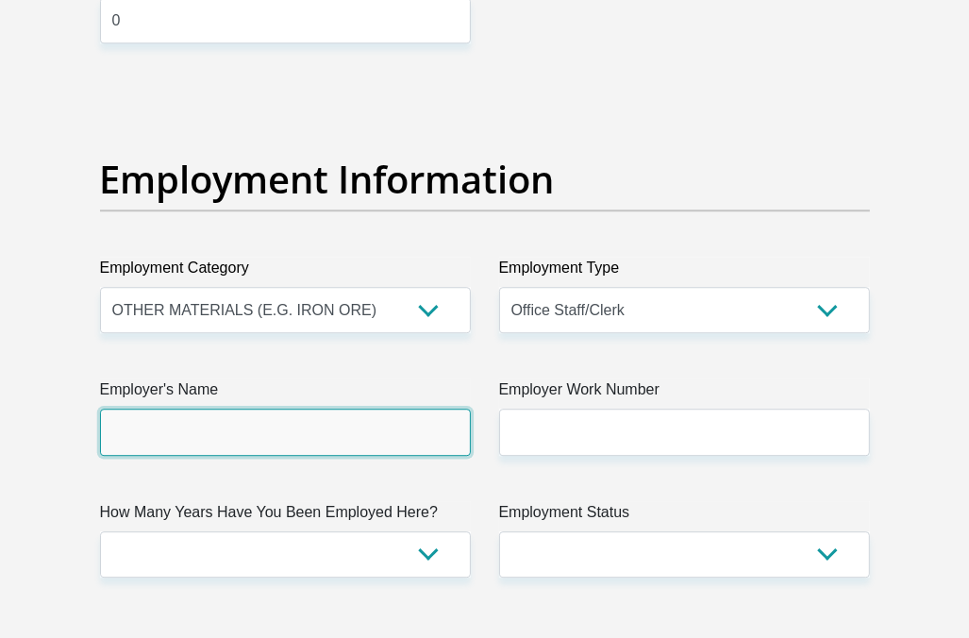
click at [270, 455] on input "Employer's Name" at bounding box center [285, 431] width 371 height 46
type input "Otraco"
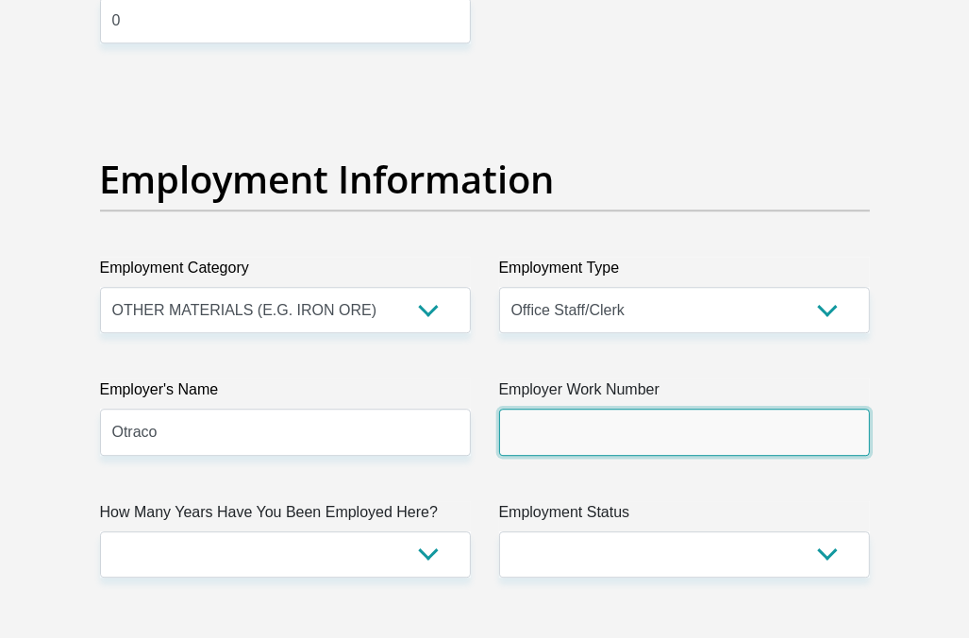
click at [538, 455] on input "Employer Work Number" at bounding box center [684, 431] width 371 height 46
type input "0128030277"
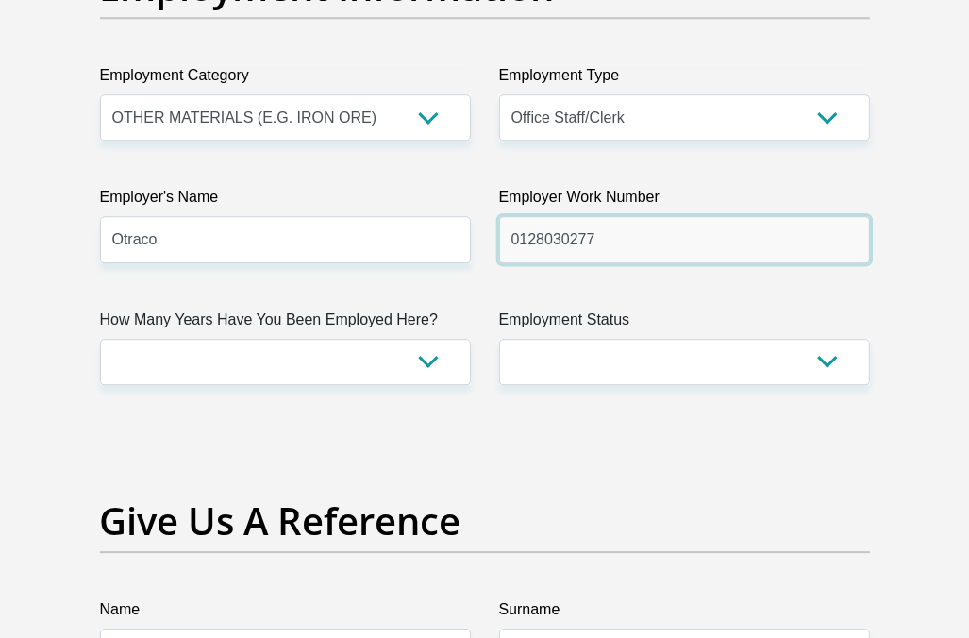
scroll to position [3558, 0]
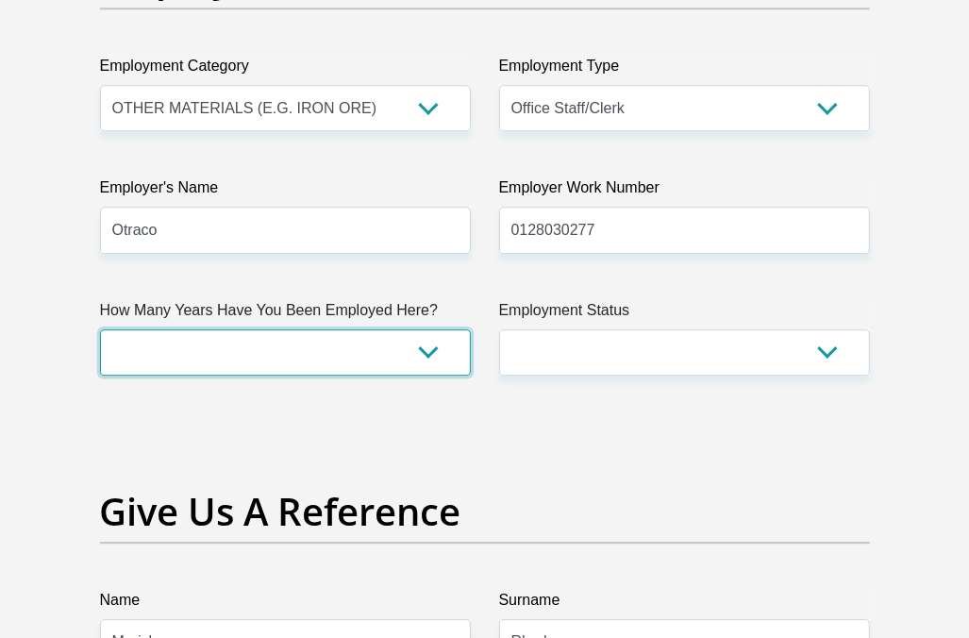
click at [425, 375] on select "less than 1 year 1-3 years 3-5 years 5+ years" at bounding box center [285, 352] width 371 height 46
select select "48"
click at [100, 375] on select "less than 1 year 1-3 years 3-5 years 5+ years" at bounding box center [285, 352] width 371 height 46
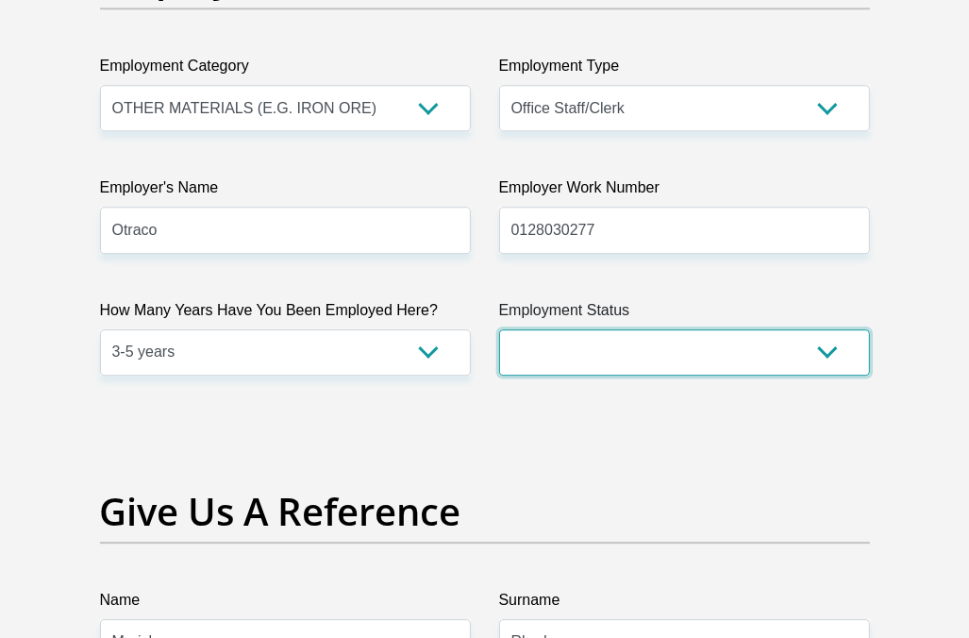
click at [600, 375] on select "Permanent/Full-time Part-time/Casual Contract Worker Self-Employed Housewife Re…" at bounding box center [684, 352] width 371 height 46
select select "1"
click at [499, 375] on select "Permanent/Full-time Part-time/Casual Contract Worker Self-Employed Housewife Re…" at bounding box center [684, 352] width 371 height 46
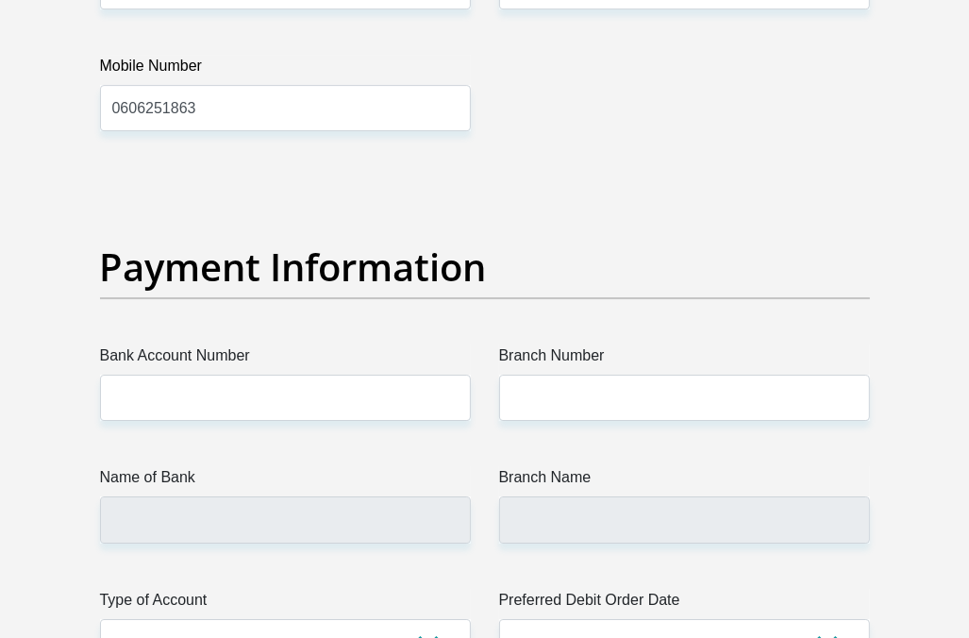
scroll to position [4215, 0]
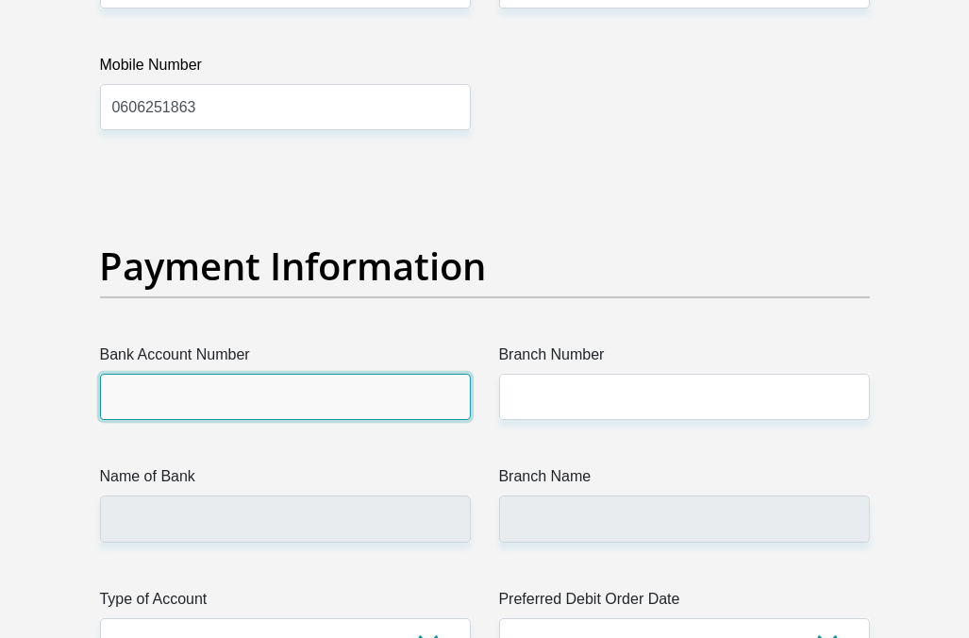
click at [381, 420] on input "Bank Account Number" at bounding box center [285, 397] width 371 height 46
type input "1223026440"
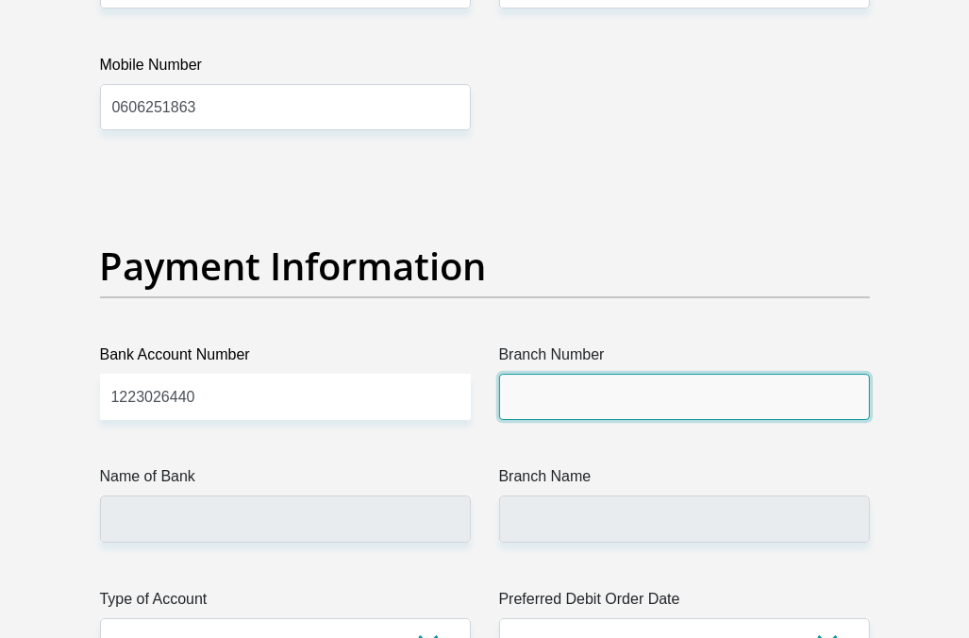
click at [544, 420] on input "Branch Number" at bounding box center [684, 397] width 371 height 46
type input "470010"
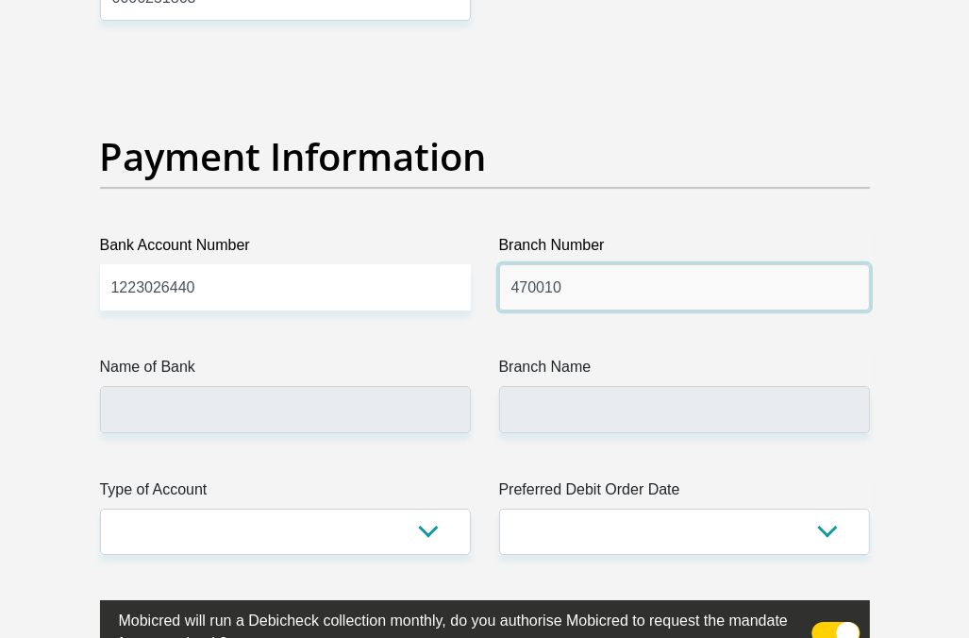
scroll to position [4324, 0]
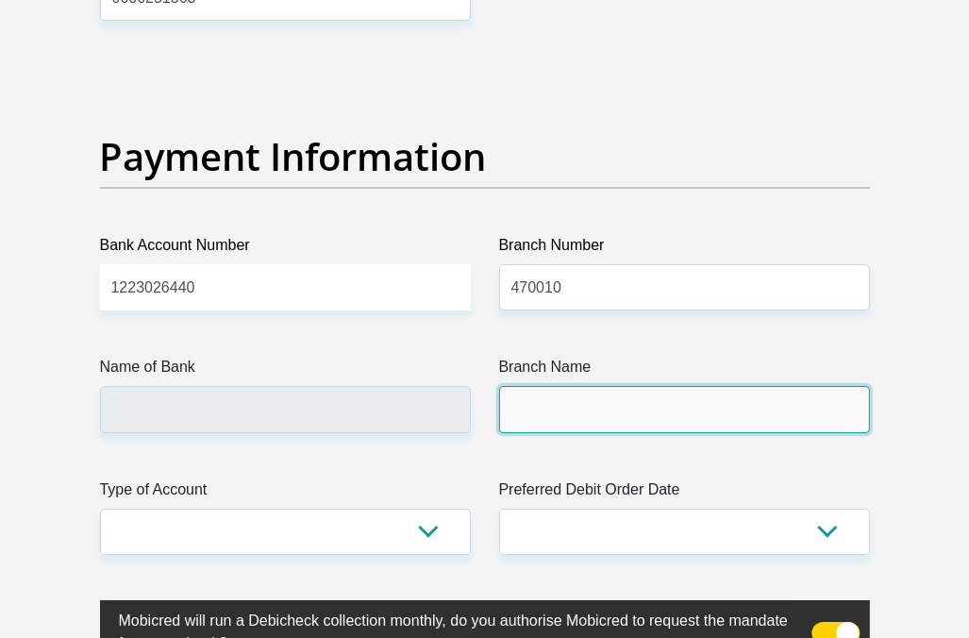
click at [549, 432] on input "Branch Name" at bounding box center [684, 409] width 371 height 46
type input "CAPITEC BANK LIMITED"
type input "CAPITEC BANK CPC"
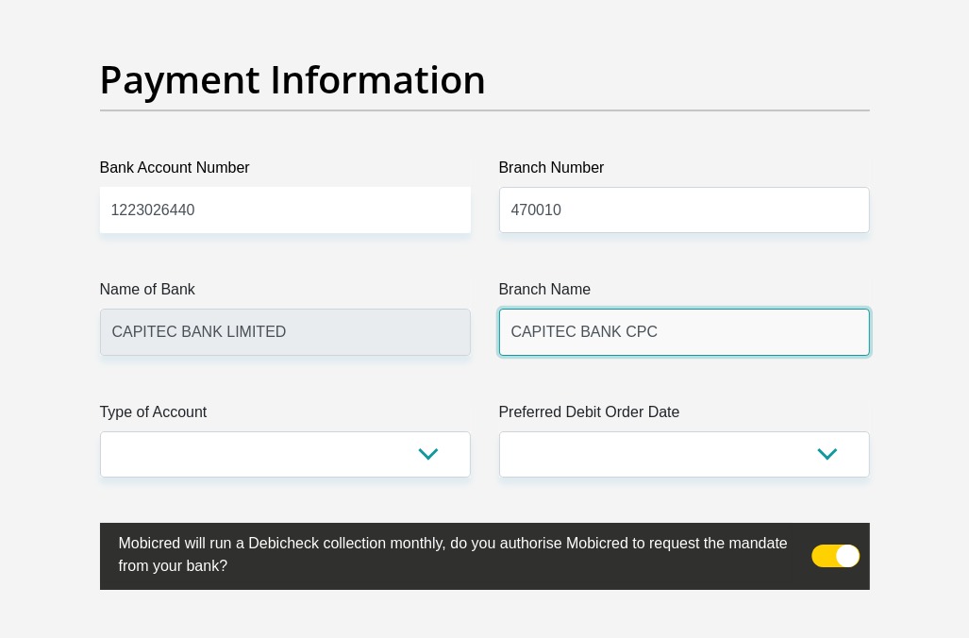
scroll to position [4436, 0]
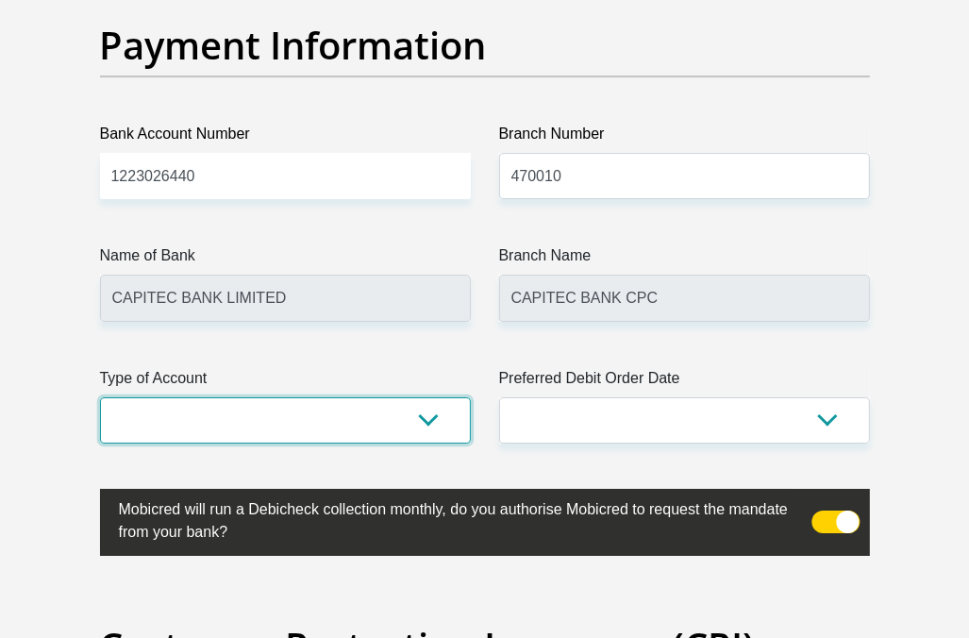
click at [426, 443] on select "Cheque Savings" at bounding box center [285, 420] width 371 height 46
select select "SAV"
click at [100, 443] on select "Cheque Savings" at bounding box center [285, 420] width 371 height 46
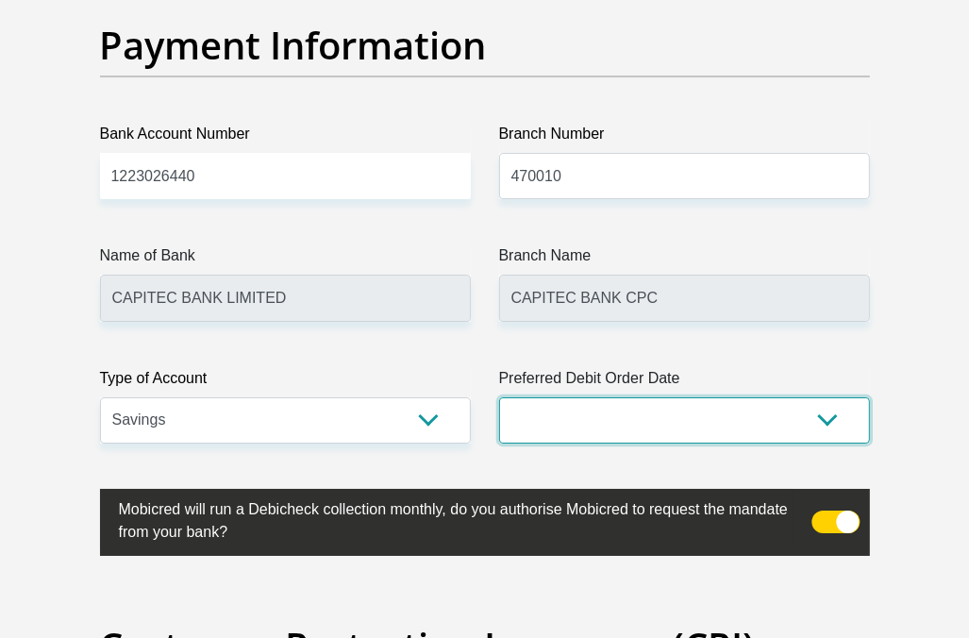
click at [816, 443] on select "1st 2nd 3rd 4th 5th 7th 18th 19th 20th 21st 22nd 23rd 24th 25th 26th 27th 28th …" at bounding box center [684, 420] width 371 height 46
select select "25"
click at [499, 443] on select "1st 2nd 3rd 4th 5th 7th 18th 19th 20th 21st 22nd 23rd 24th 25th 26th 27th 28th …" at bounding box center [684, 420] width 371 height 46
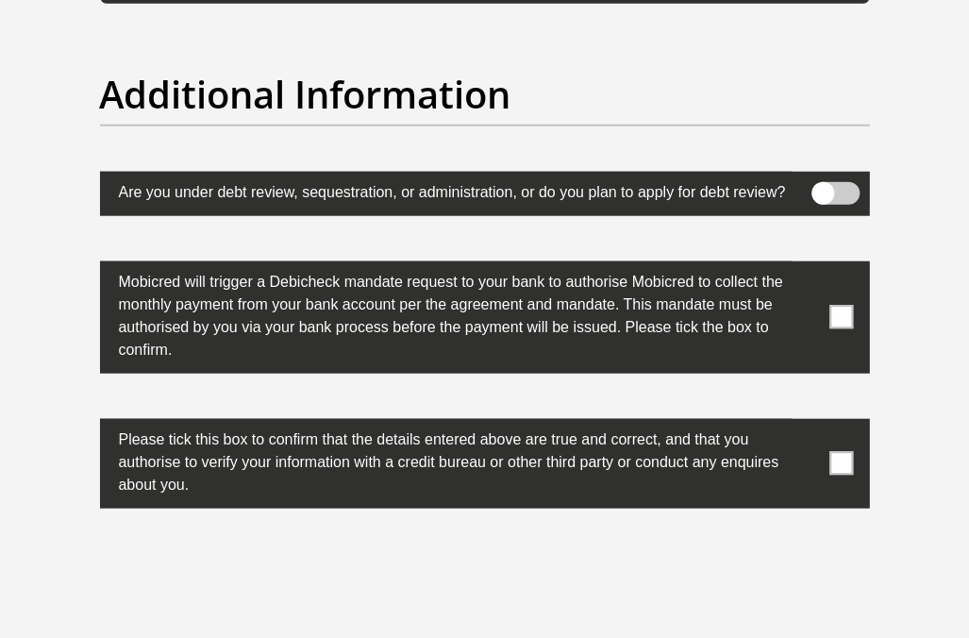
scroll to position [6018, 0]
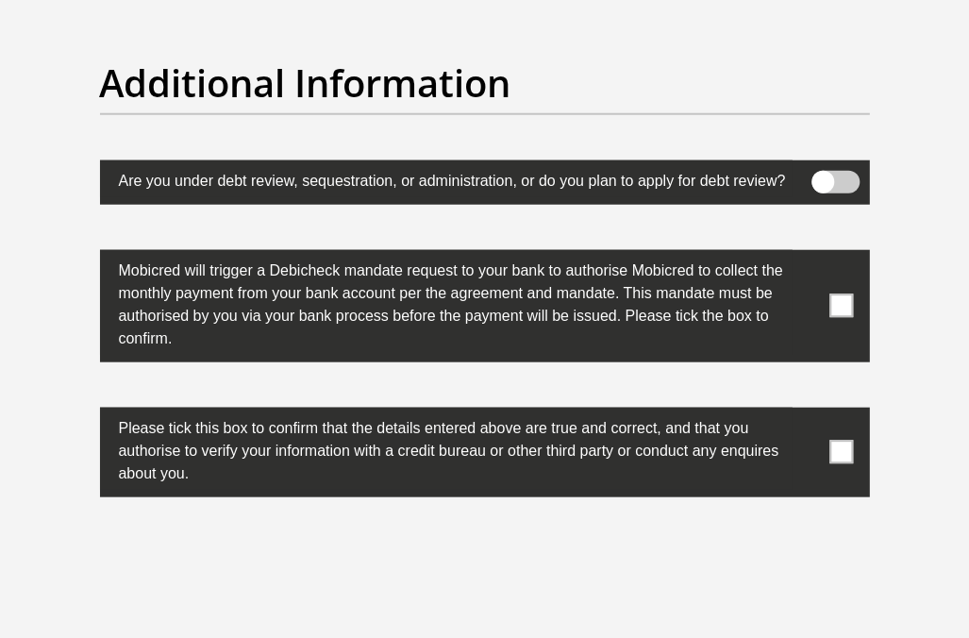
click at [840, 318] on span at bounding box center [841, 306] width 24 height 24
click at [812, 254] on input "checkbox" at bounding box center [812, 254] width 0 height 0
click at [845, 464] on span at bounding box center [841, 453] width 24 height 24
click at [812, 411] on input "checkbox" at bounding box center [812, 411] width 0 height 0
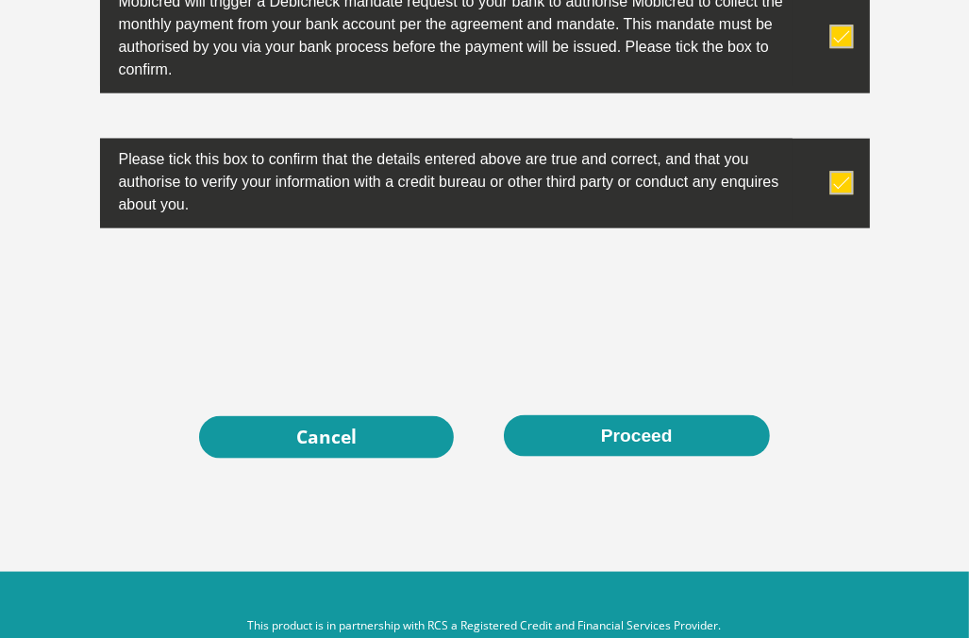
scroll to position [6289, 0]
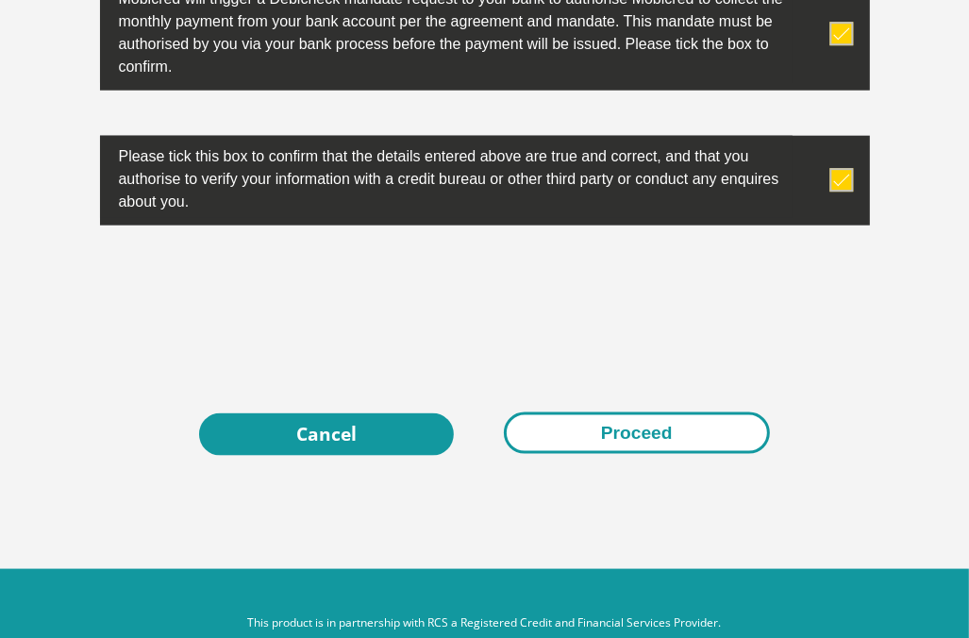
click at [638, 455] on button "Proceed" at bounding box center [637, 433] width 266 height 42
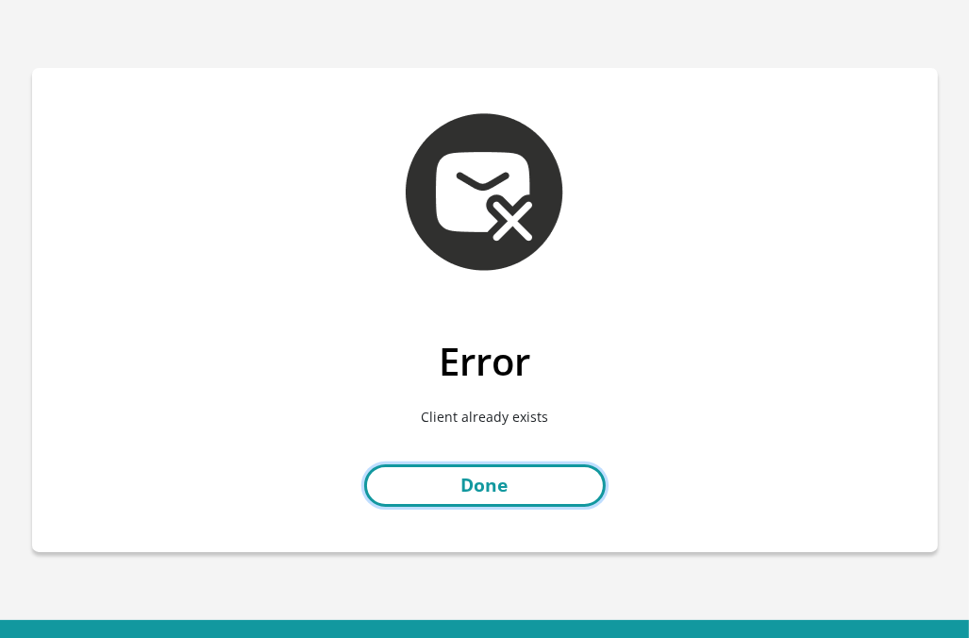
click at [539, 473] on link "Done" at bounding box center [484, 485] width 241 height 42
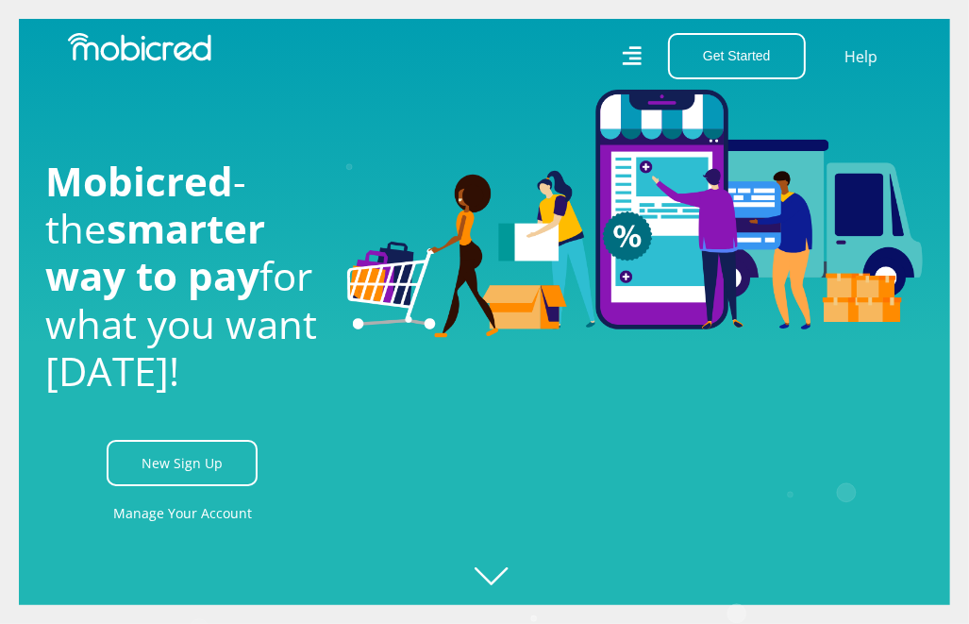
scroll to position [0, 1132]
click at [196, 516] on link "Manage Your Account" at bounding box center [182, 512] width 139 height 42
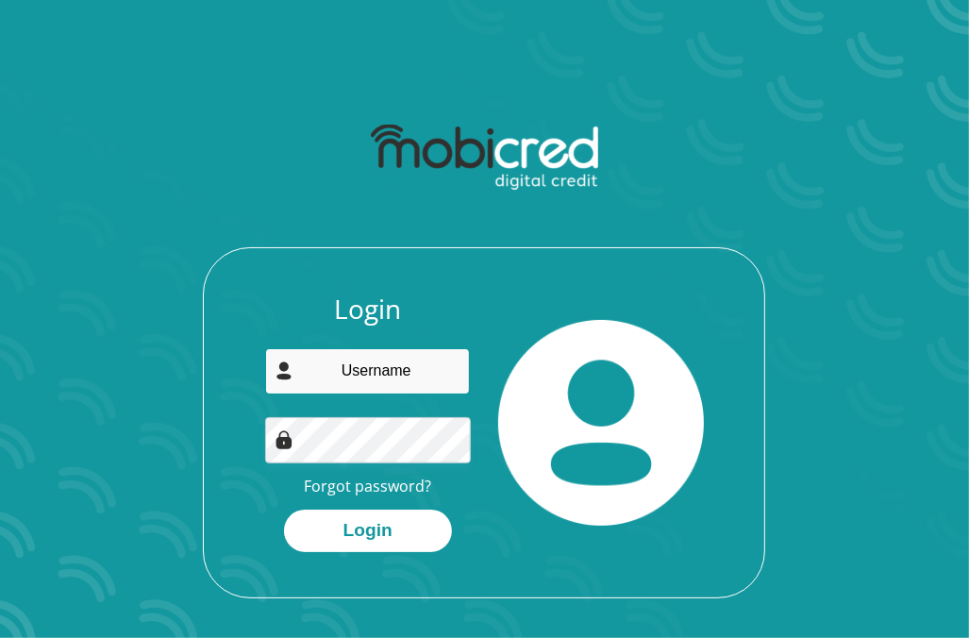
click at [345, 376] on input "email" at bounding box center [367, 371] width 205 height 46
type input "marichenvw@gmail.com"
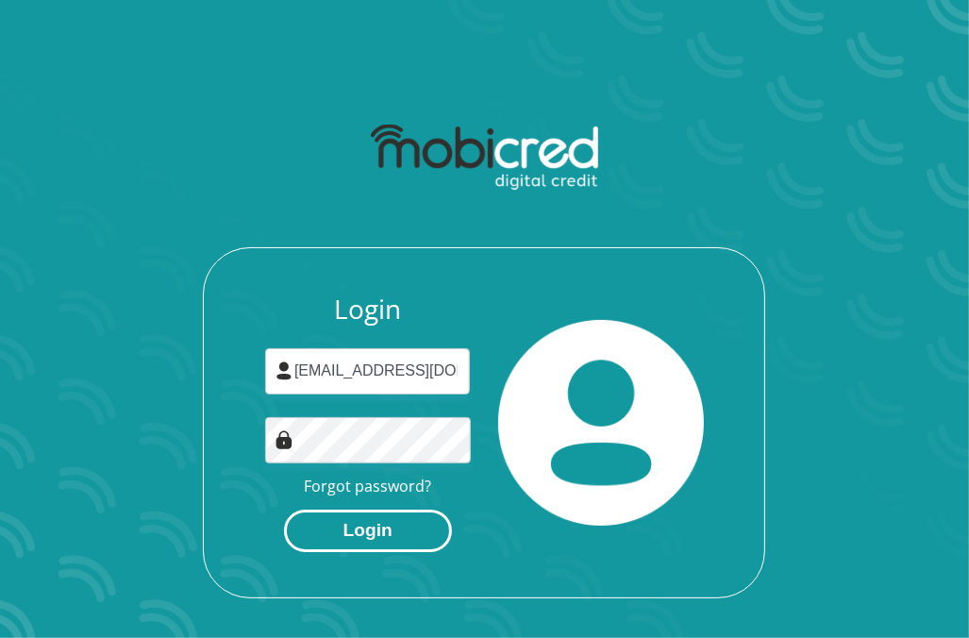
click at [421, 520] on button "Login" at bounding box center [368, 530] width 168 height 42
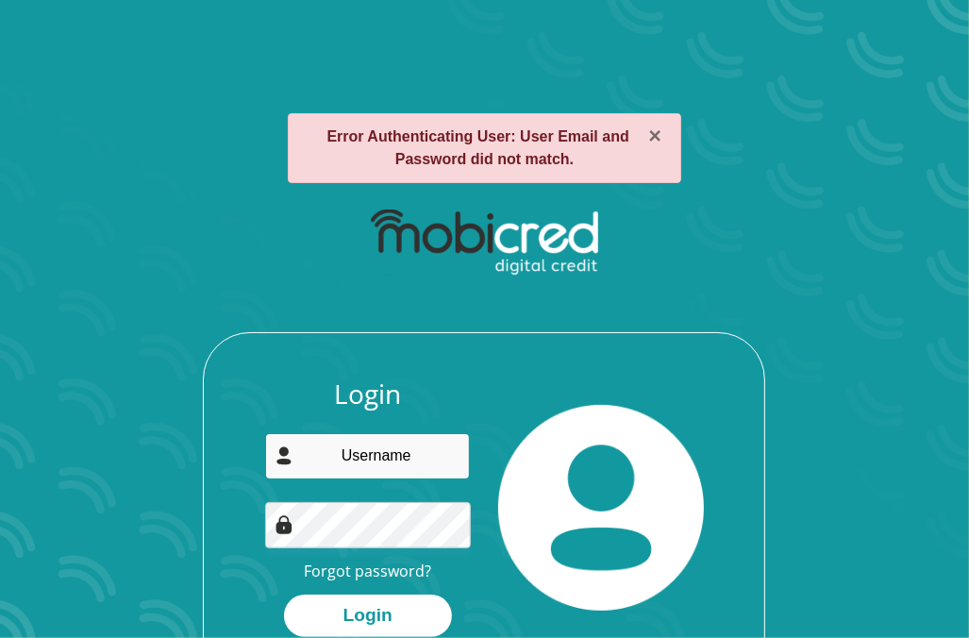
click at [374, 457] on input "email" at bounding box center [367, 456] width 205 height 46
type input "[EMAIL_ADDRESS][DOMAIN_NAME]"
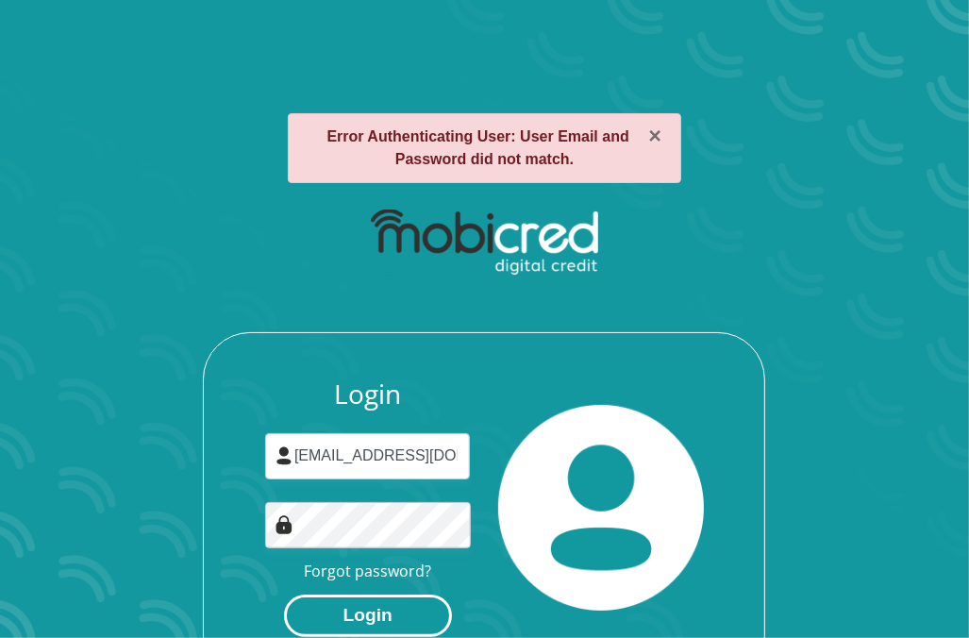
click at [406, 622] on button "Login" at bounding box center [368, 615] width 168 height 42
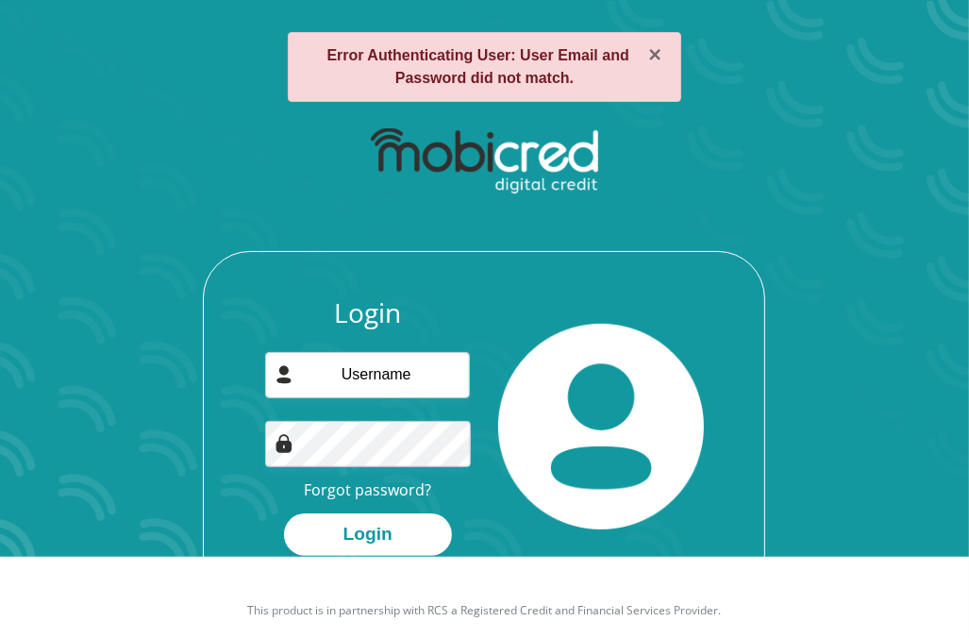
scroll to position [108, 0]
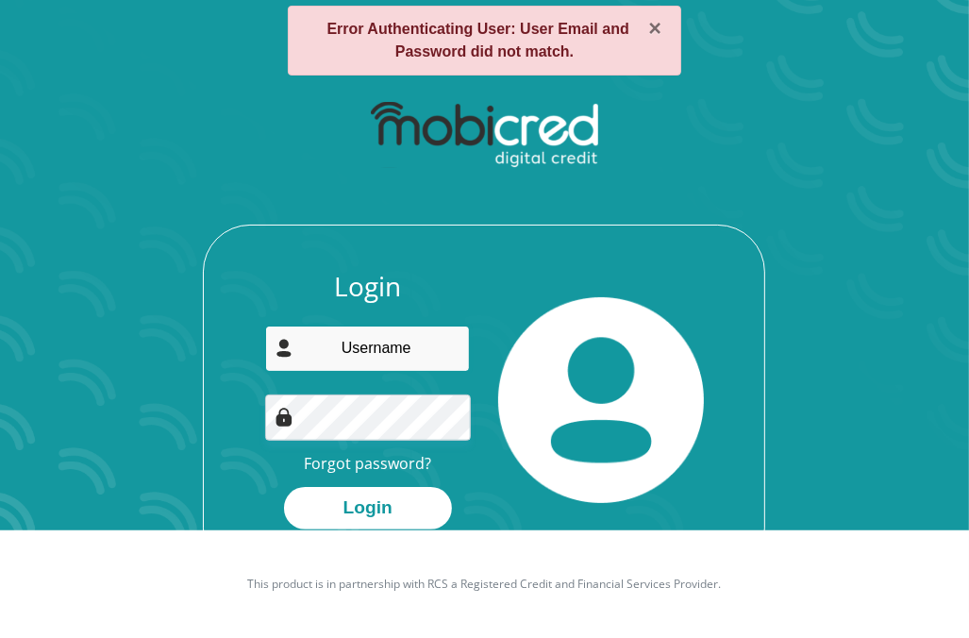
click at [382, 346] on input "email" at bounding box center [367, 348] width 205 height 46
type input "[EMAIL_ADDRESS][DOMAIN_NAME]"
click at [383, 471] on link "Forgot password?" at bounding box center [367, 463] width 127 height 21
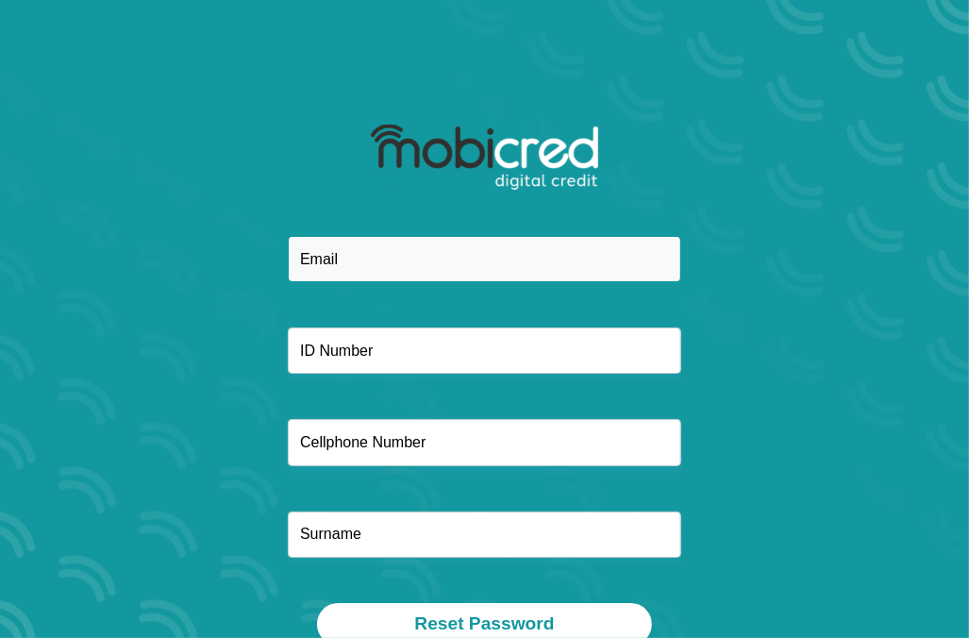
click at [320, 264] on input "email" at bounding box center [484, 259] width 393 height 46
type input "marichenvw@gmail.com"
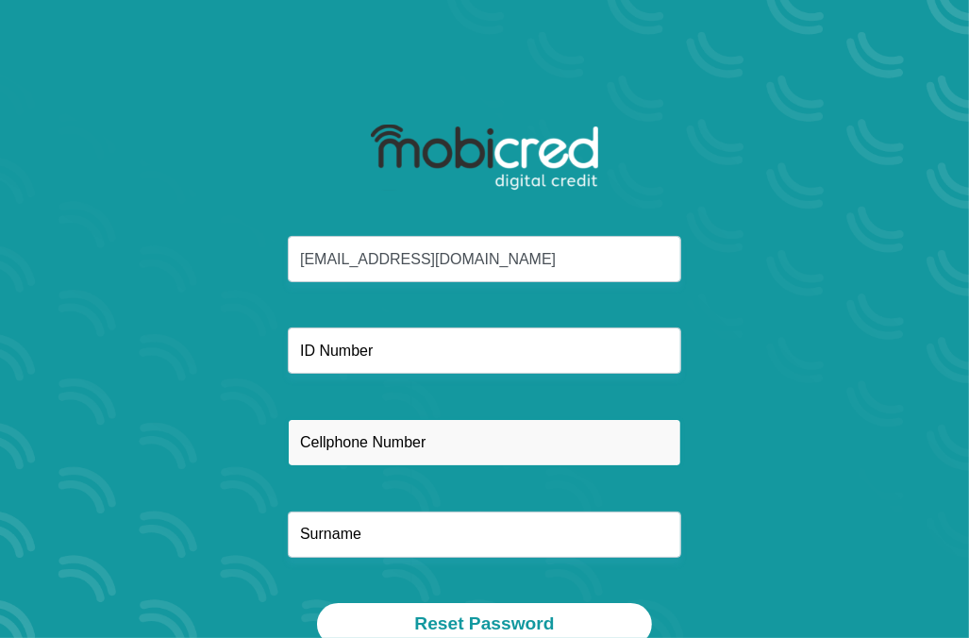
type input "0606251863"
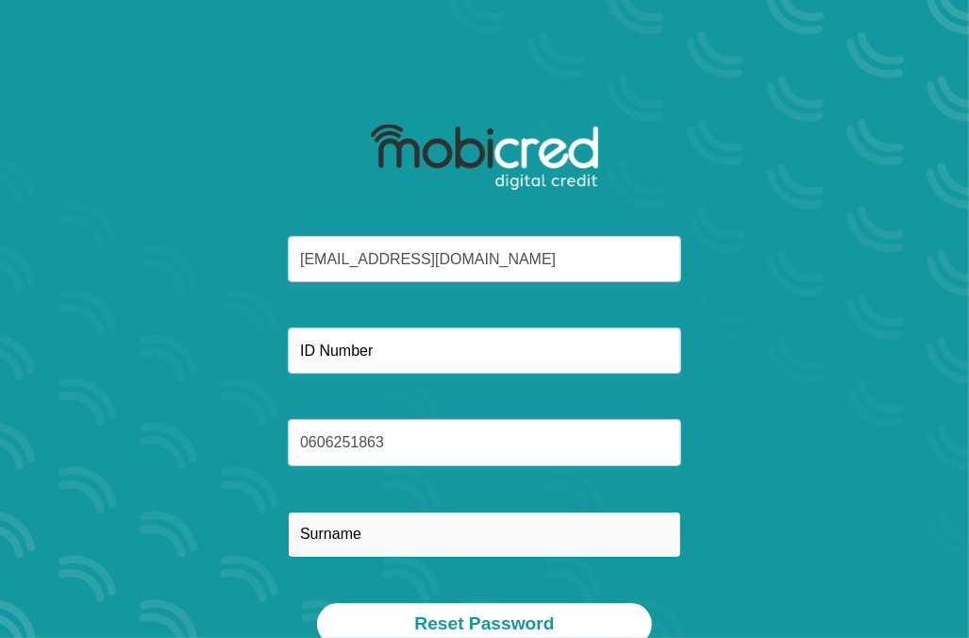
type input "Rhode"
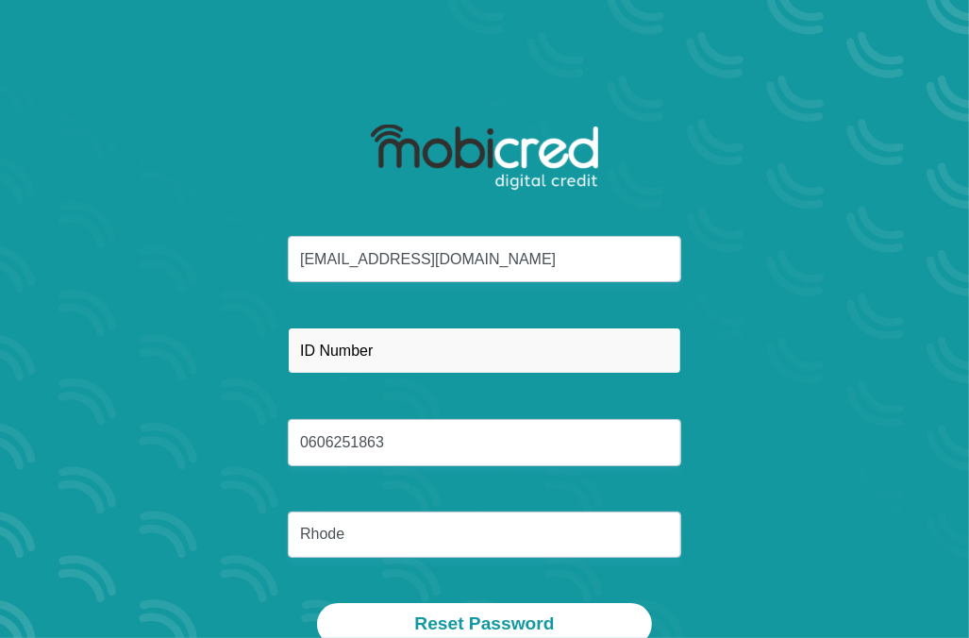
click at [396, 344] on input "text" at bounding box center [484, 350] width 393 height 46
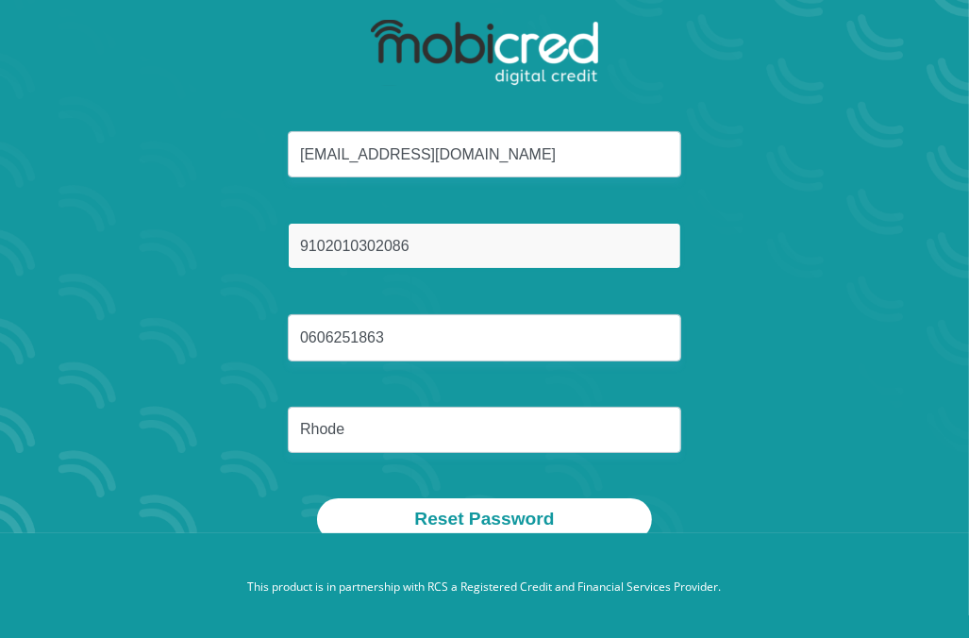
scroll to position [108, 0]
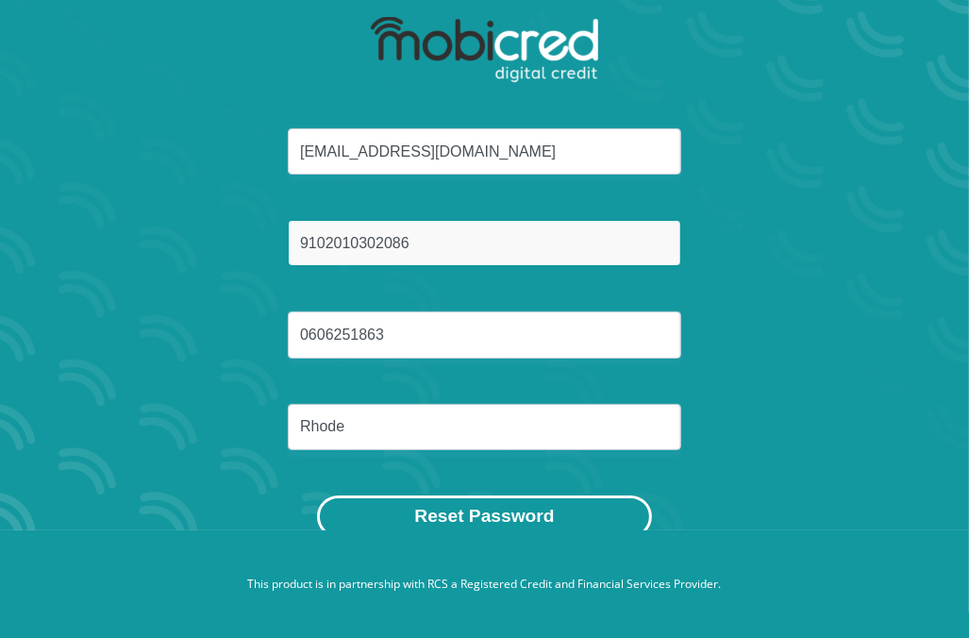
type input "9102010302086"
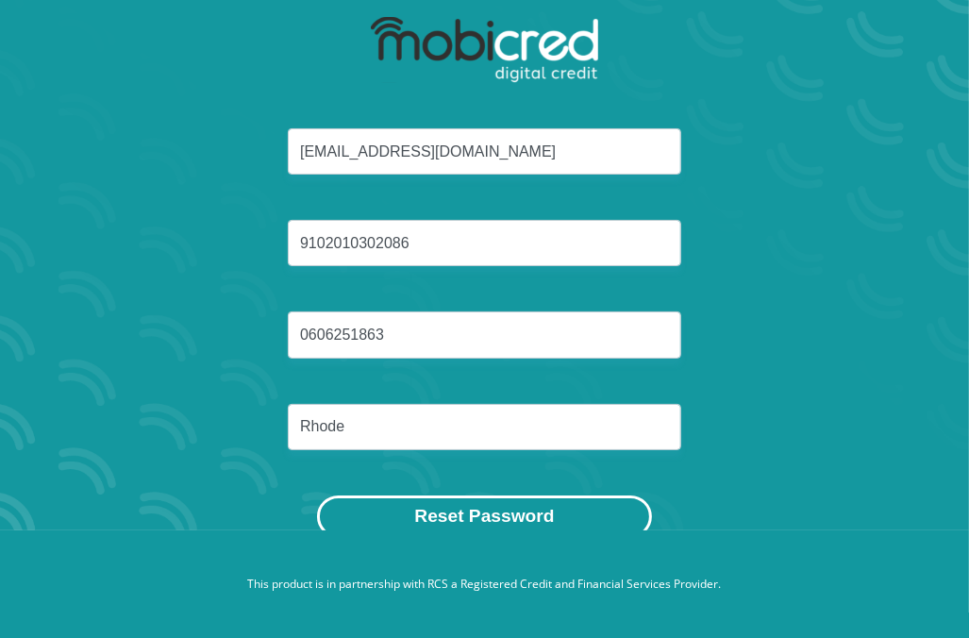
click at [494, 517] on button "Reset Password" at bounding box center [484, 516] width 334 height 42
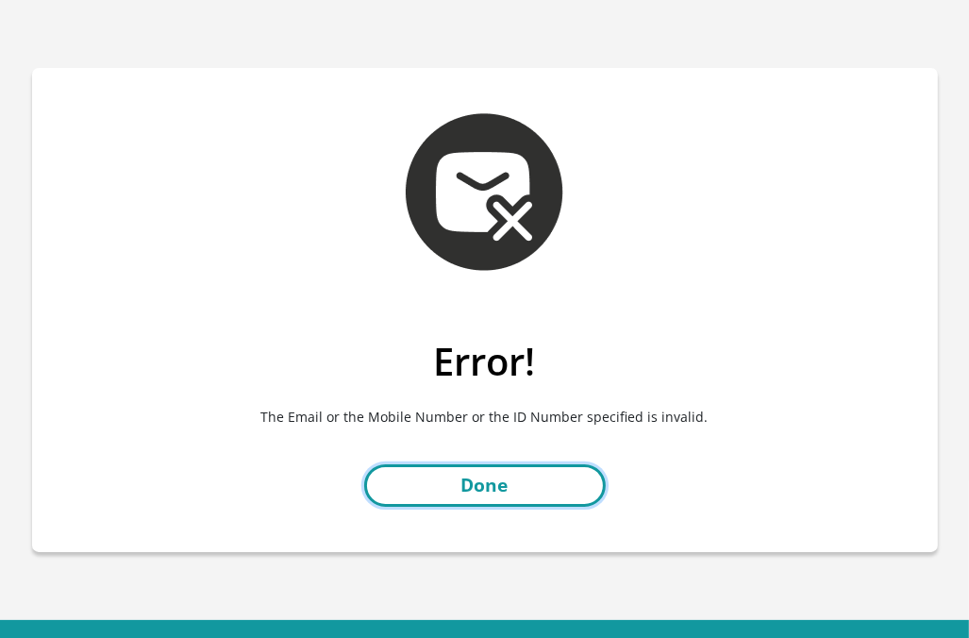
click at [542, 488] on link "Done" at bounding box center [484, 485] width 241 height 42
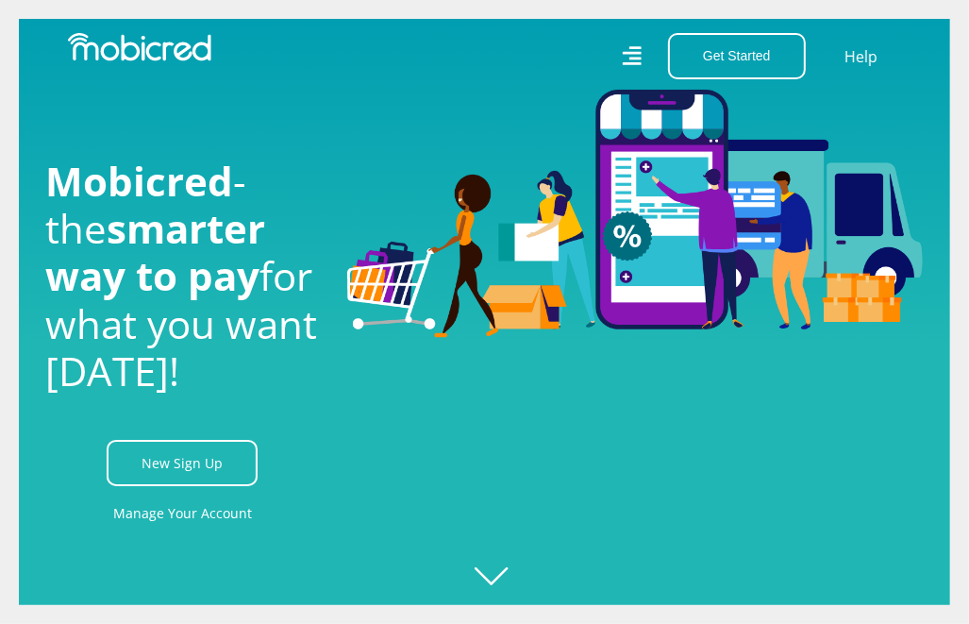
scroll to position [0, 1132]
